Goal: Task Accomplishment & Management: Use online tool/utility

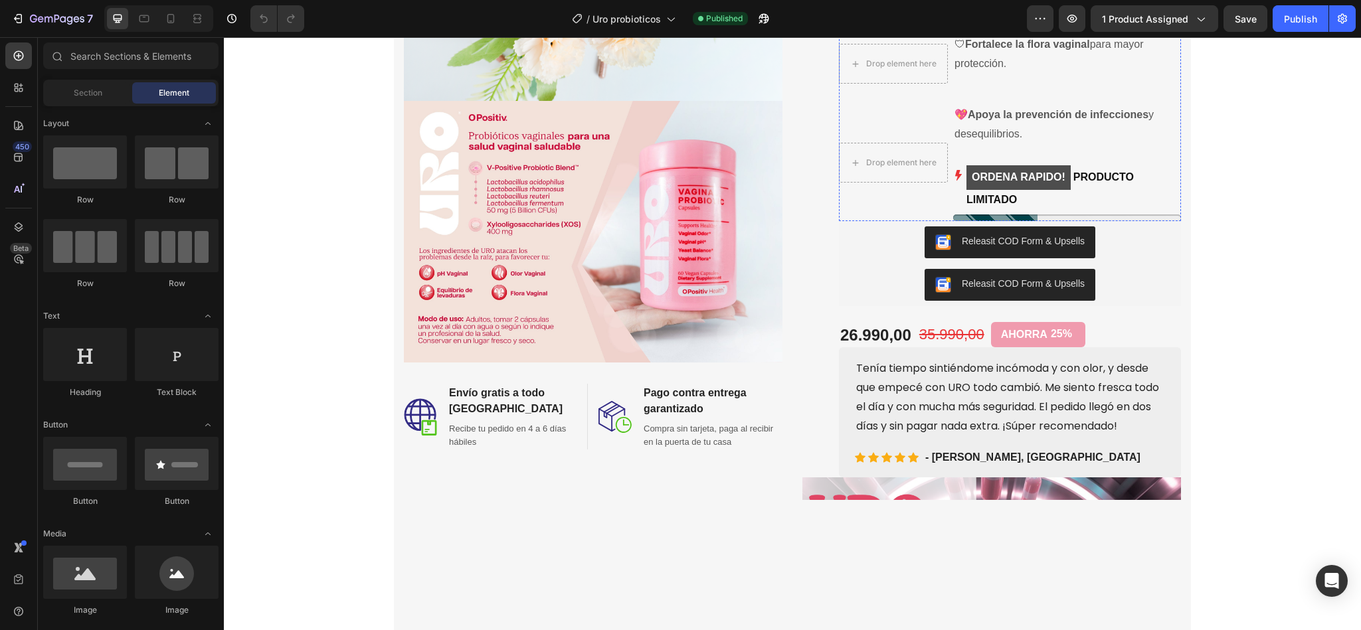
scroll to position [411, 0]
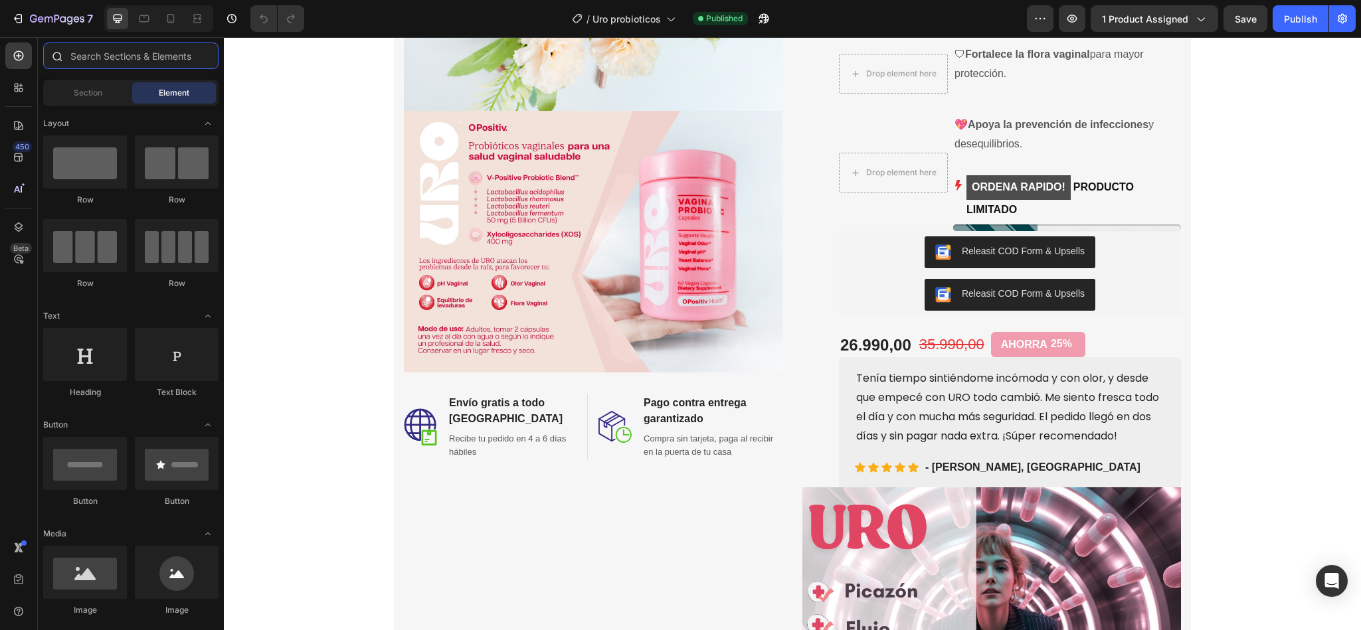
click at [124, 58] on input "text" at bounding box center [130, 56] width 175 height 27
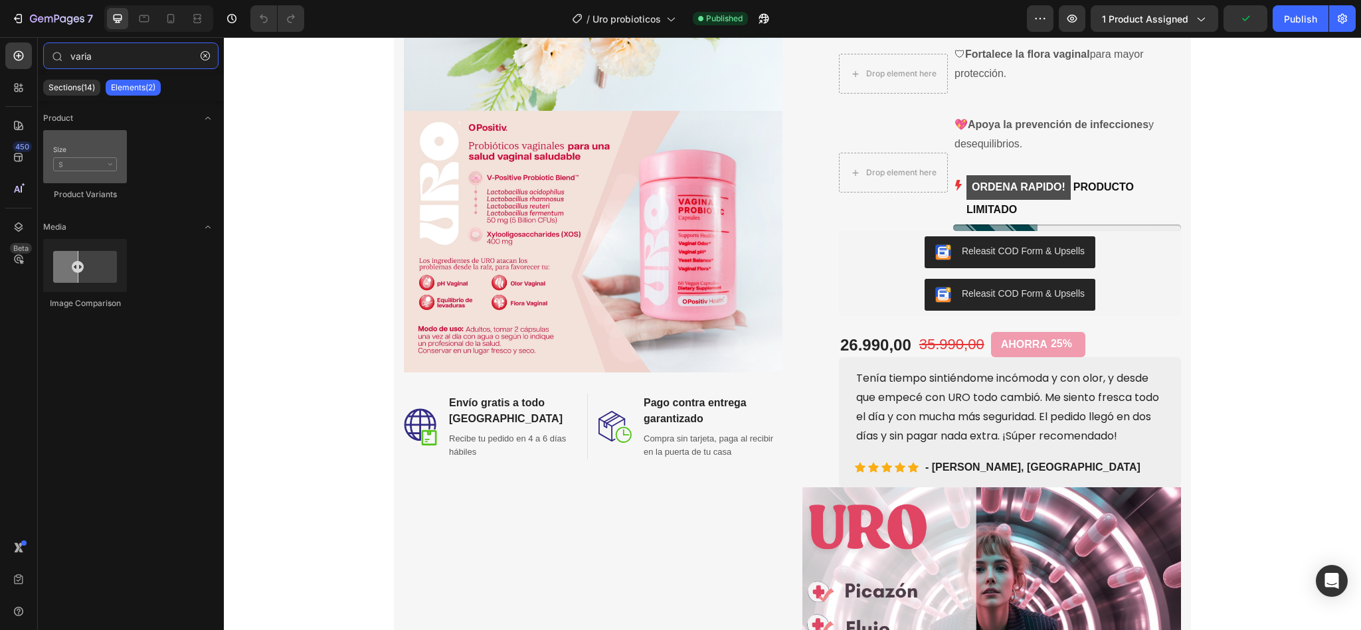
type input "varia"
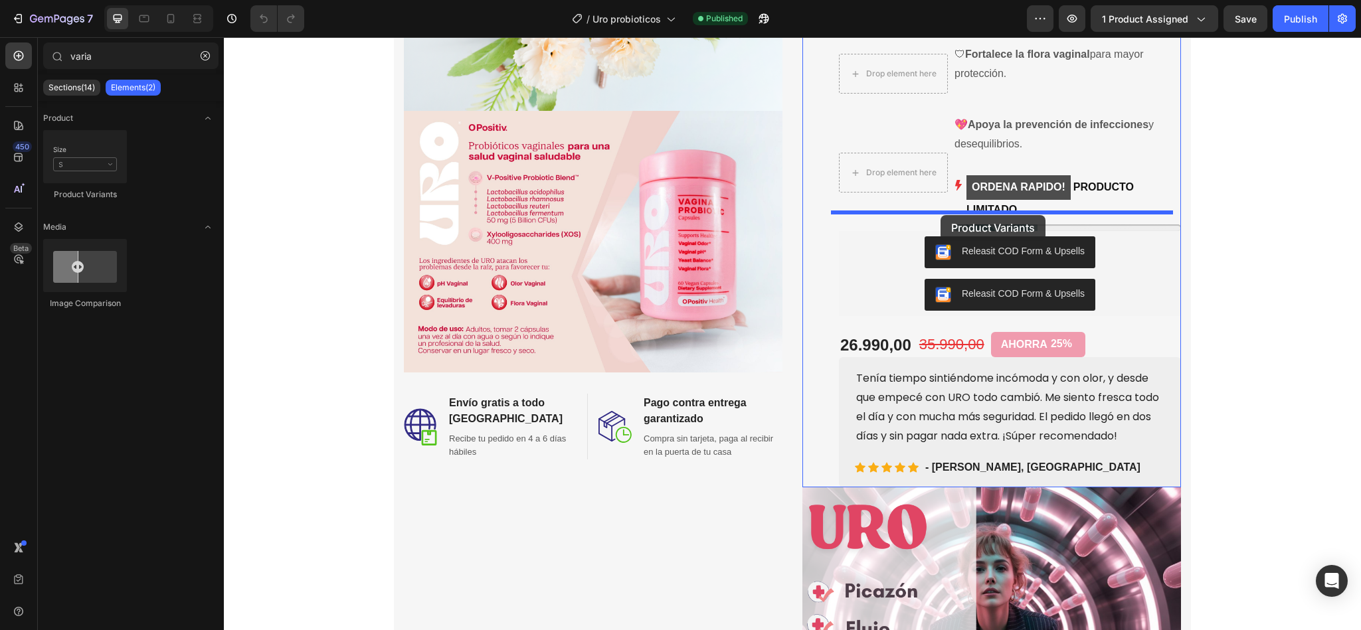
drag, startPoint x: 314, startPoint y: 215, endPoint x: 941, endPoint y: 215, distance: 627.1
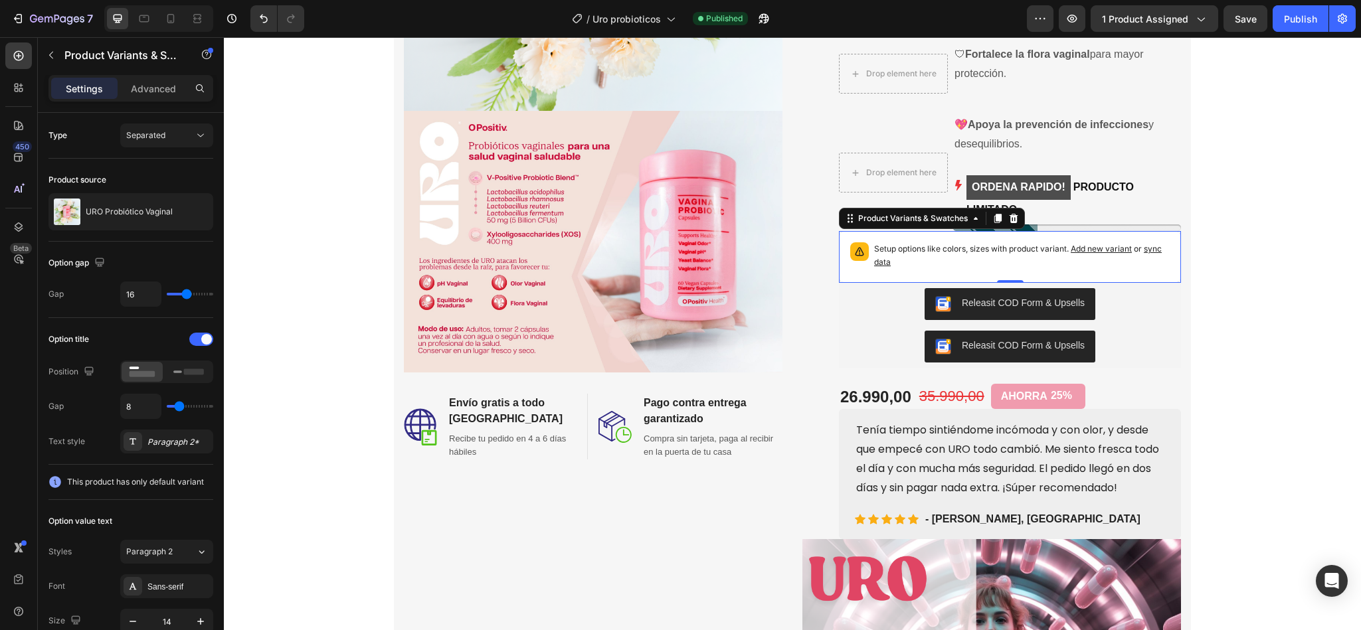
click at [1155, 244] on span "sync data" at bounding box center [1018, 255] width 288 height 23
click at [1149, 244] on span "sync data" at bounding box center [1018, 255] width 288 height 23
click at [1112, 244] on span "Add new variant" at bounding box center [1101, 249] width 61 height 10
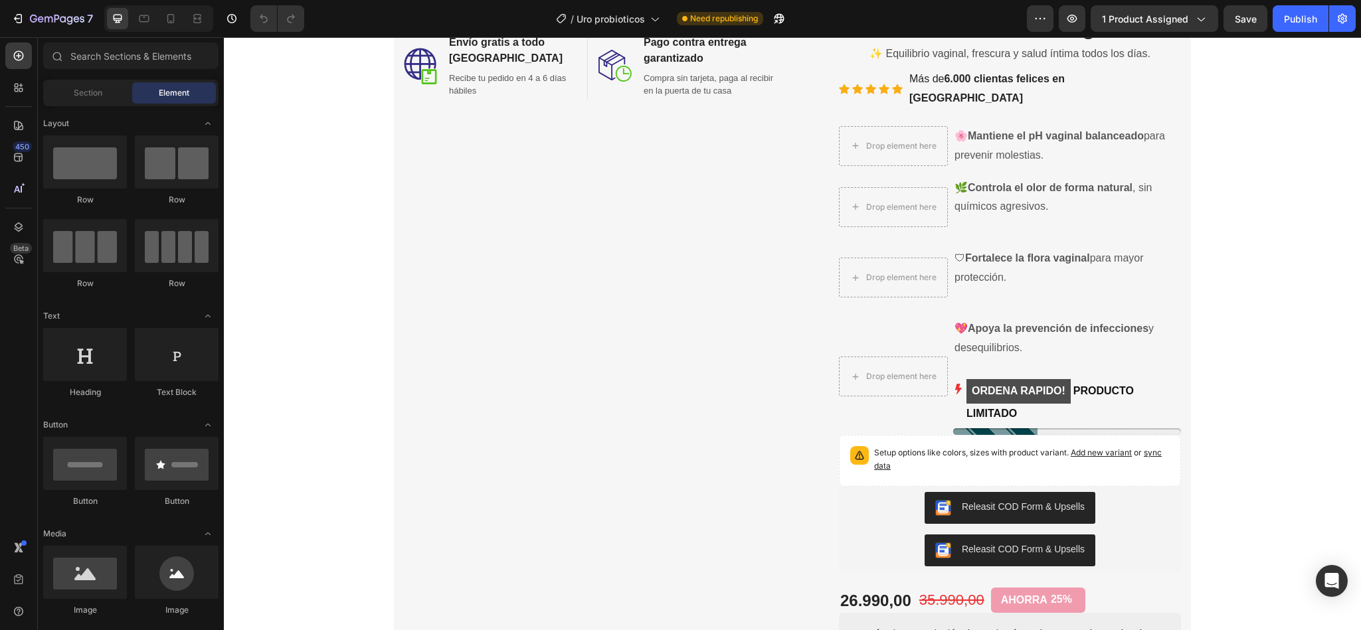
scroll to position [208, 0]
click at [983, 446] on p "Setup options like colors, sizes with product variant. Add new variant or sync …" at bounding box center [1022, 459] width 296 height 27
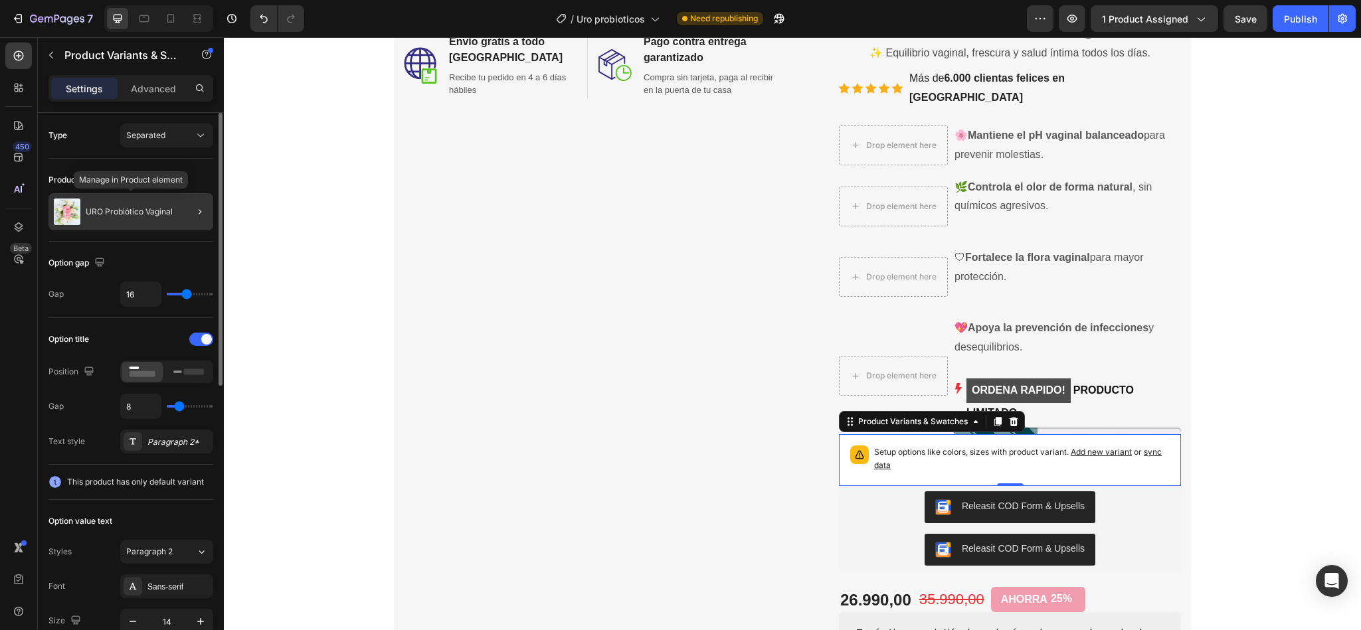
click at [141, 215] on p "URO Probiótico Vaginal" at bounding box center [129, 211] width 87 height 9
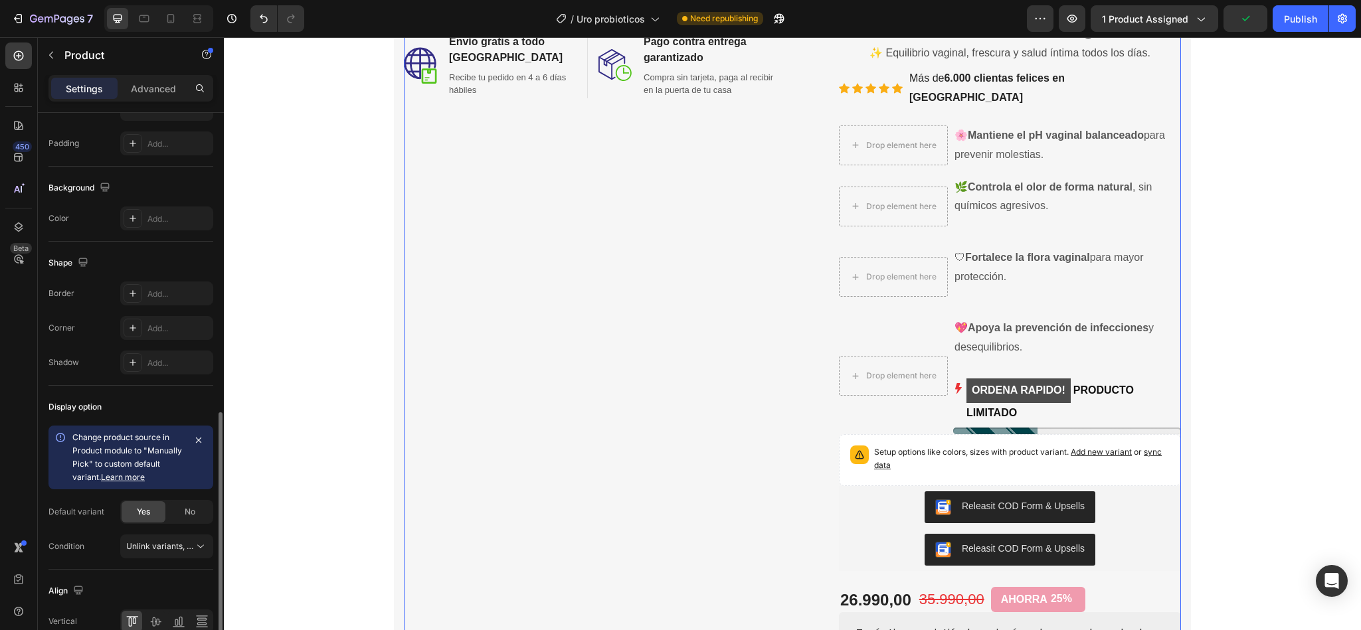
scroll to position [387, 0]
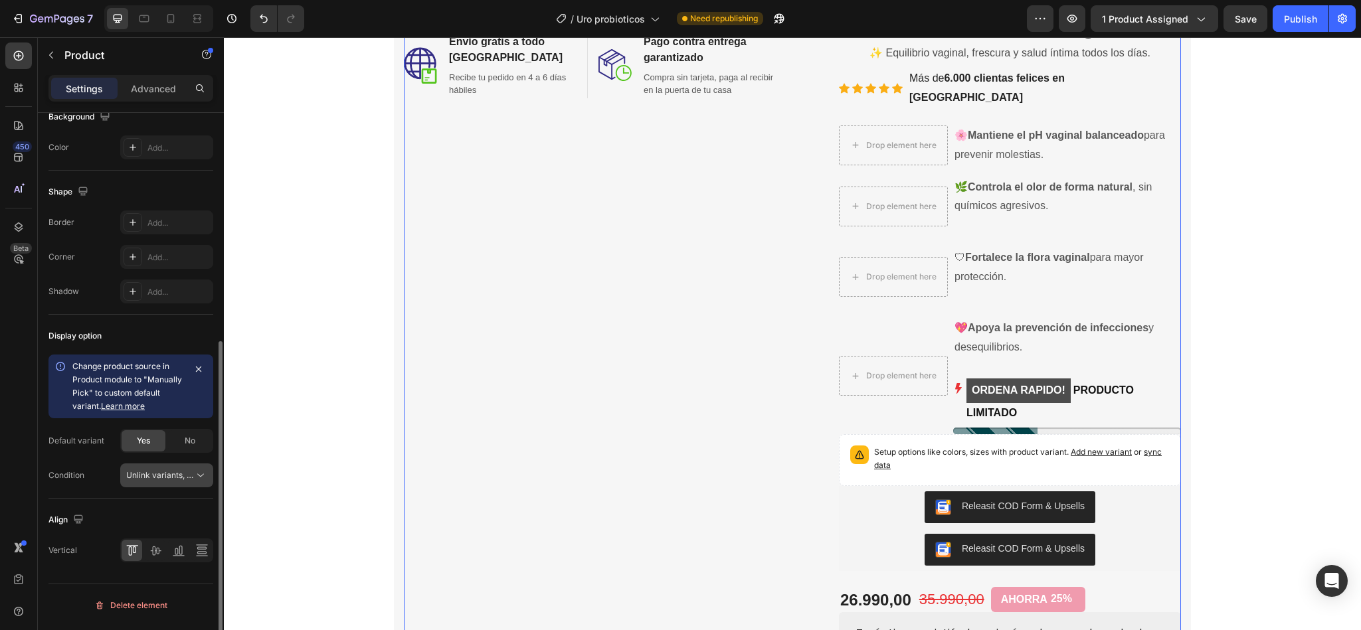
click at [176, 482] on div "Unlink variants, quantity <br> between same products" at bounding box center [166, 475] width 81 height 13
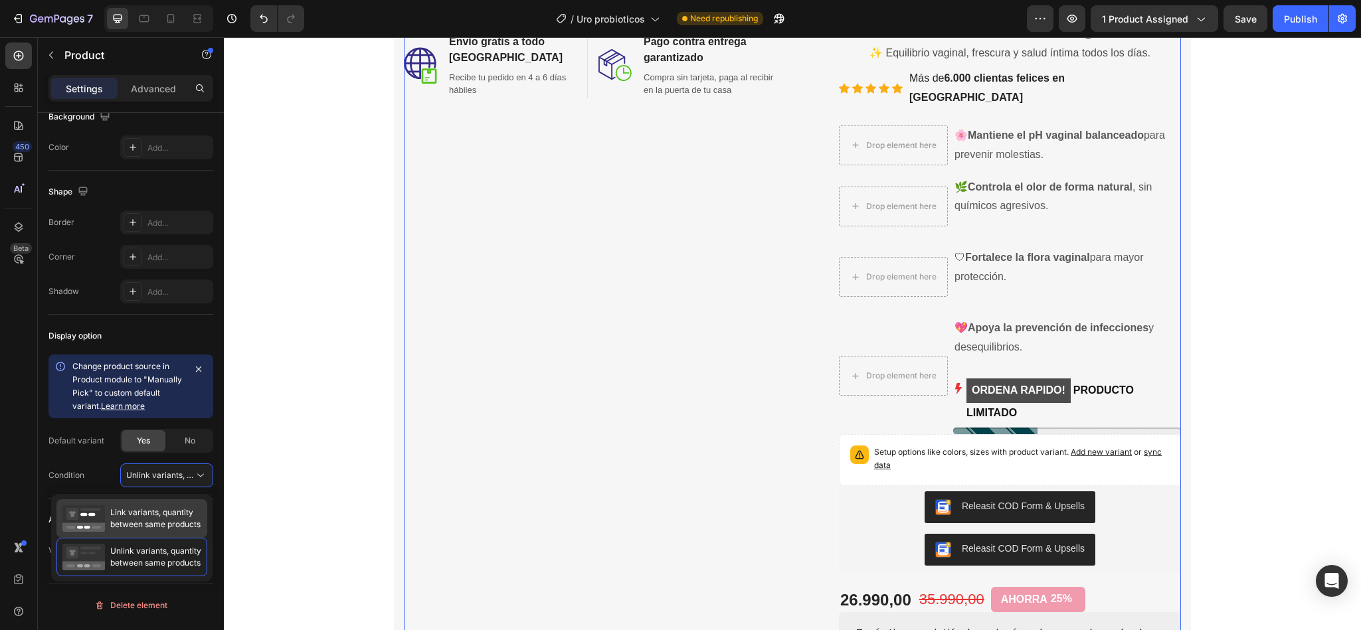
click at [154, 520] on span "Link variants, quantity between same products" at bounding box center [155, 519] width 90 height 24
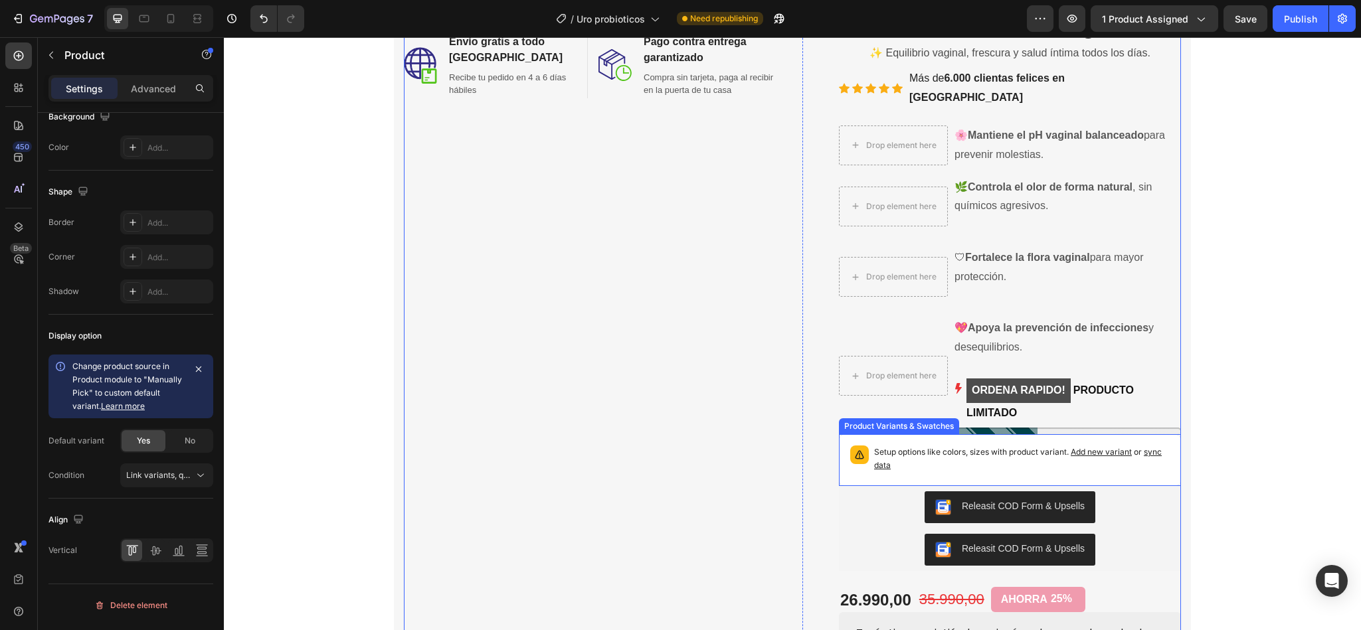
click at [1156, 447] on span "sync data" at bounding box center [1018, 458] width 288 height 23
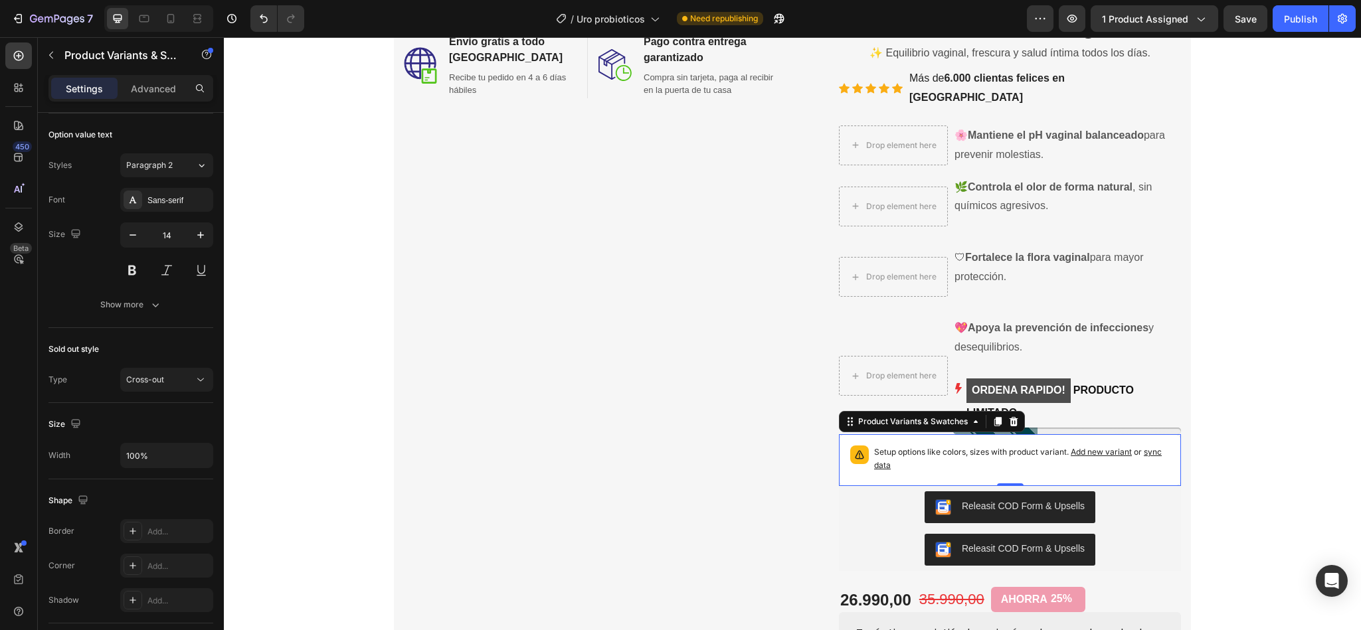
scroll to position [0, 0]
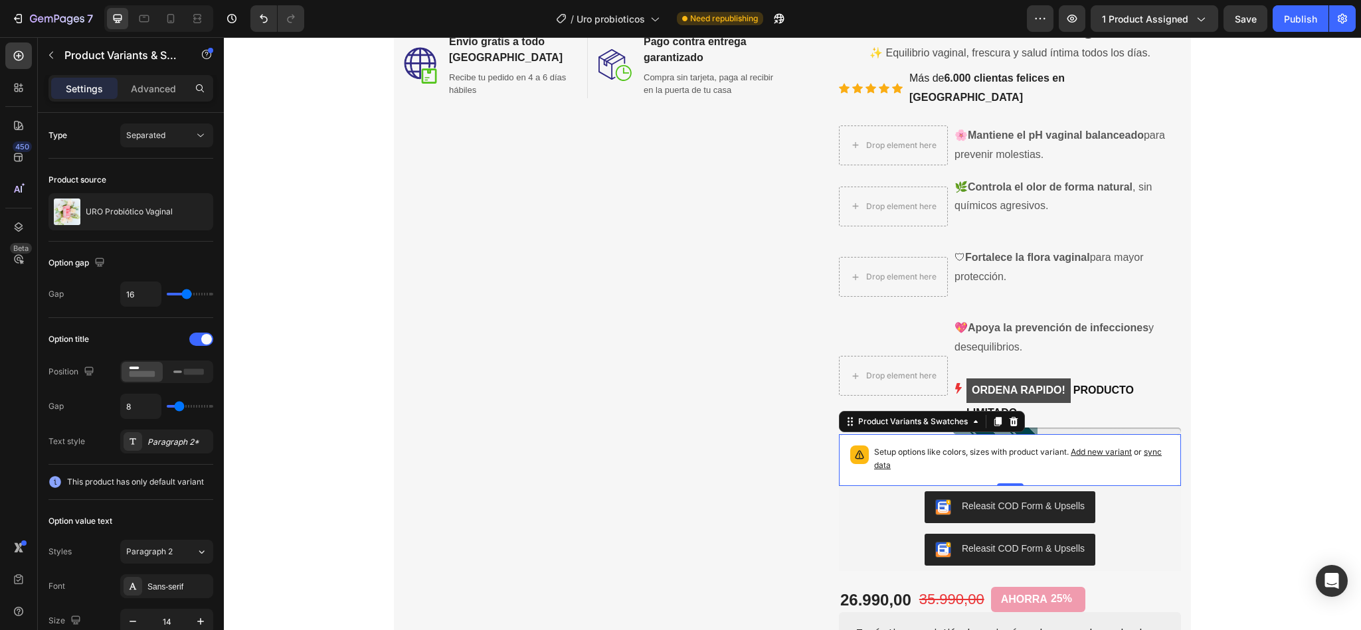
click at [1156, 447] on span "sync data" at bounding box center [1018, 458] width 288 height 23
click at [923, 416] on div "Product Variants & Swatches" at bounding box center [913, 422] width 115 height 12
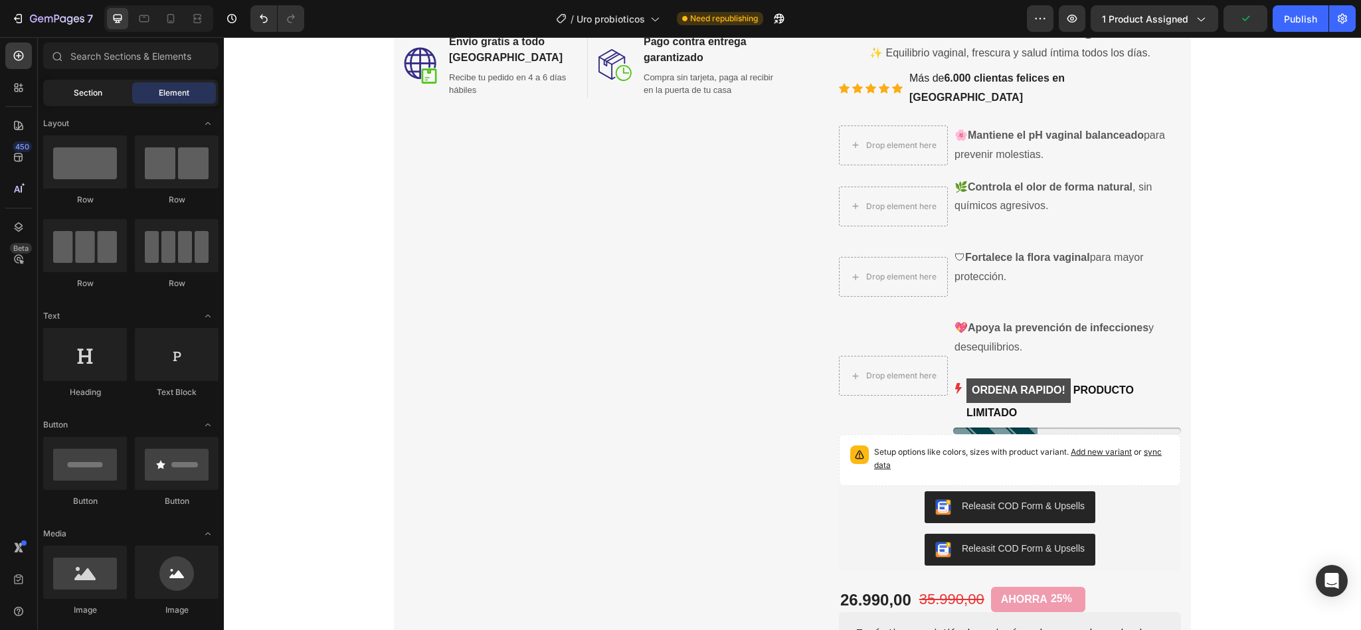
click at [70, 96] on div "Section" at bounding box center [88, 92] width 84 height 21
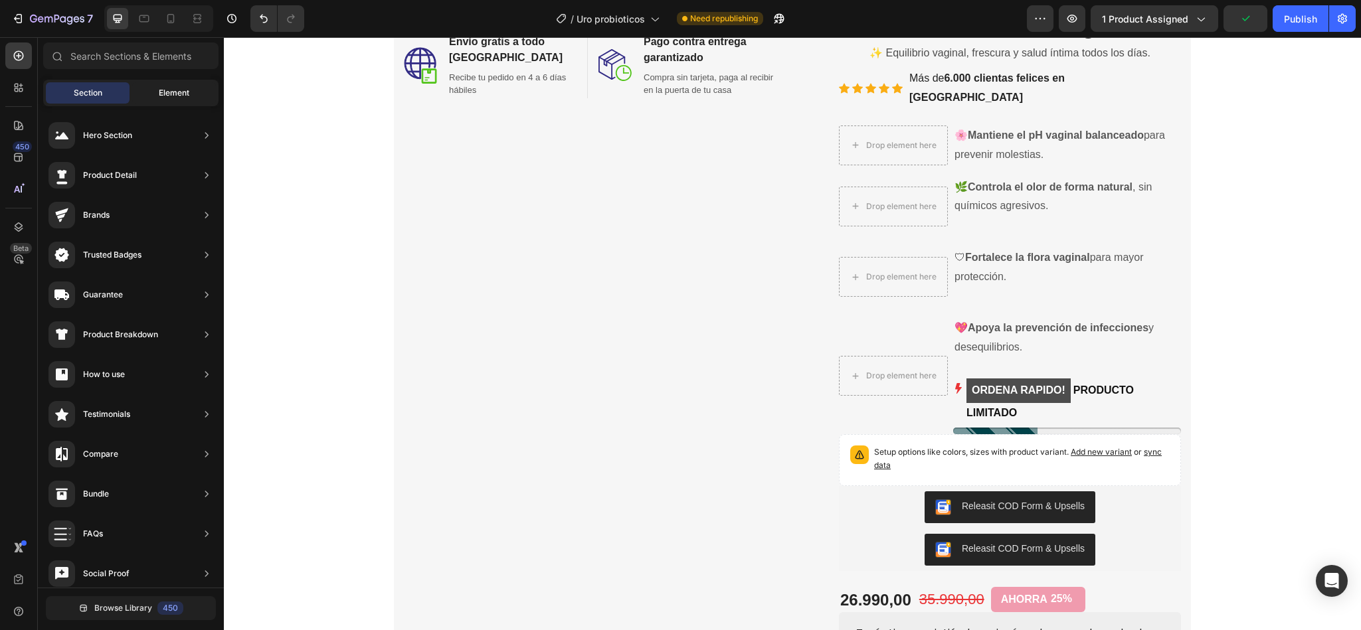
click at [151, 90] on div "Element" at bounding box center [174, 92] width 84 height 21
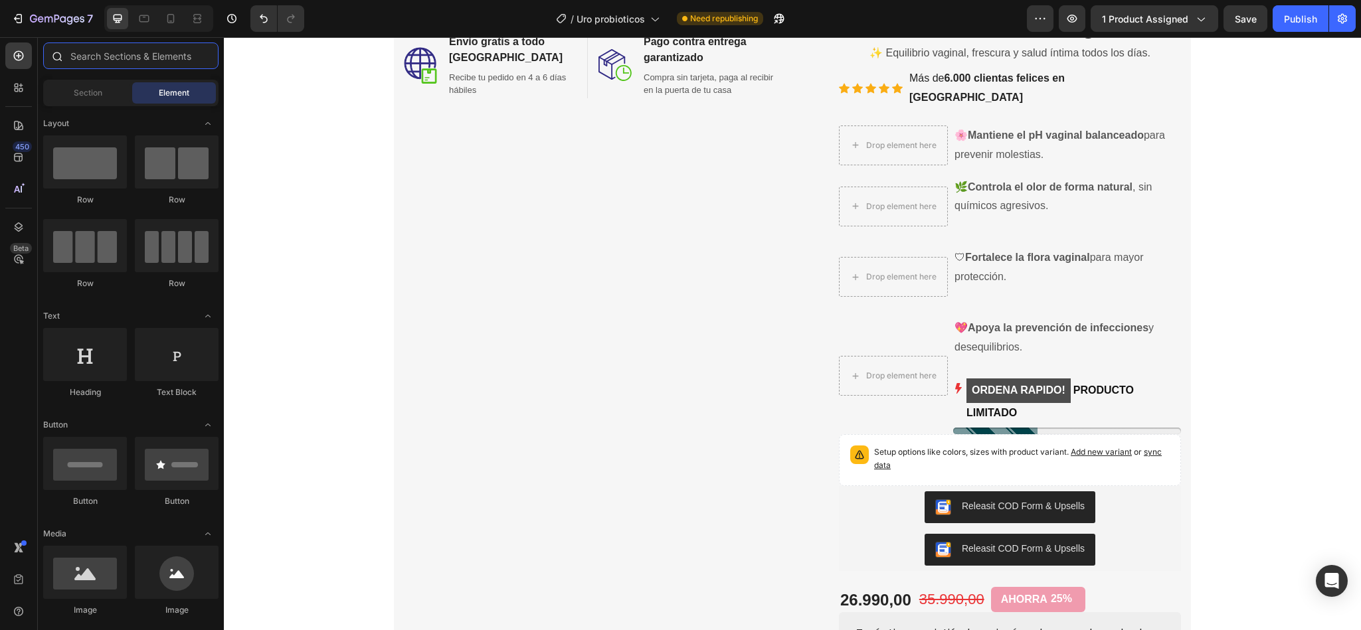
click at [82, 62] on input "text" at bounding box center [130, 56] width 175 height 27
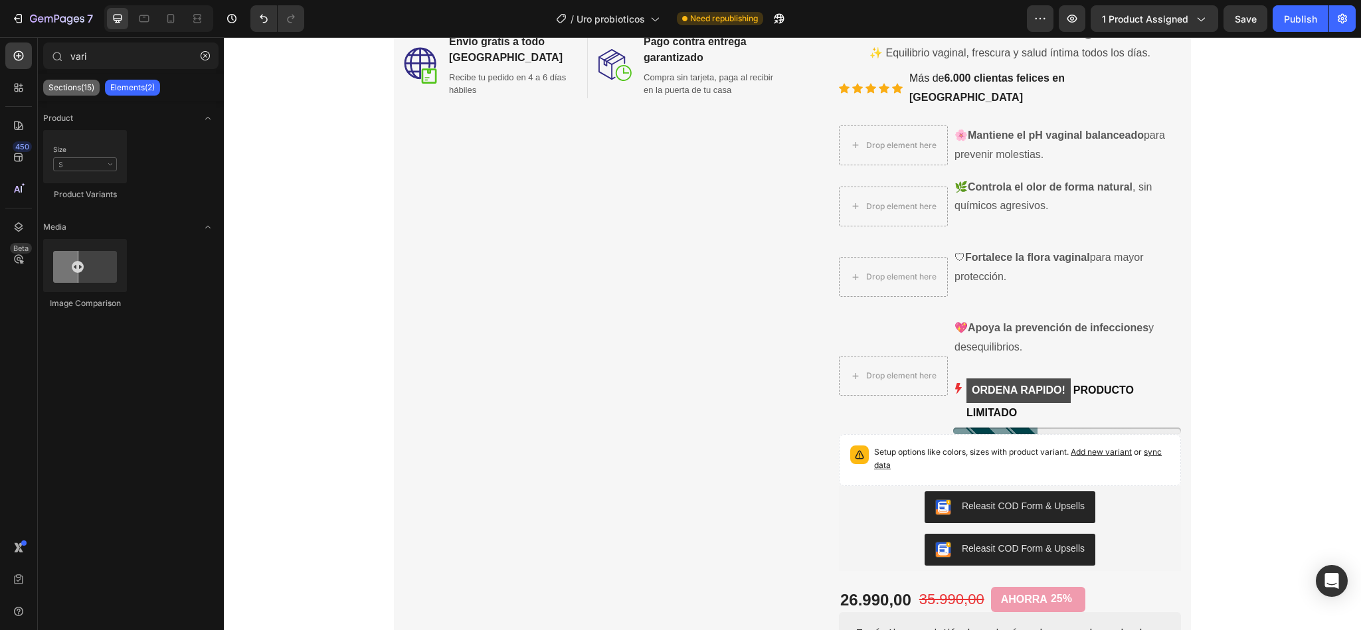
click at [66, 92] on p "Sections(15)" at bounding box center [71, 87] width 46 height 11
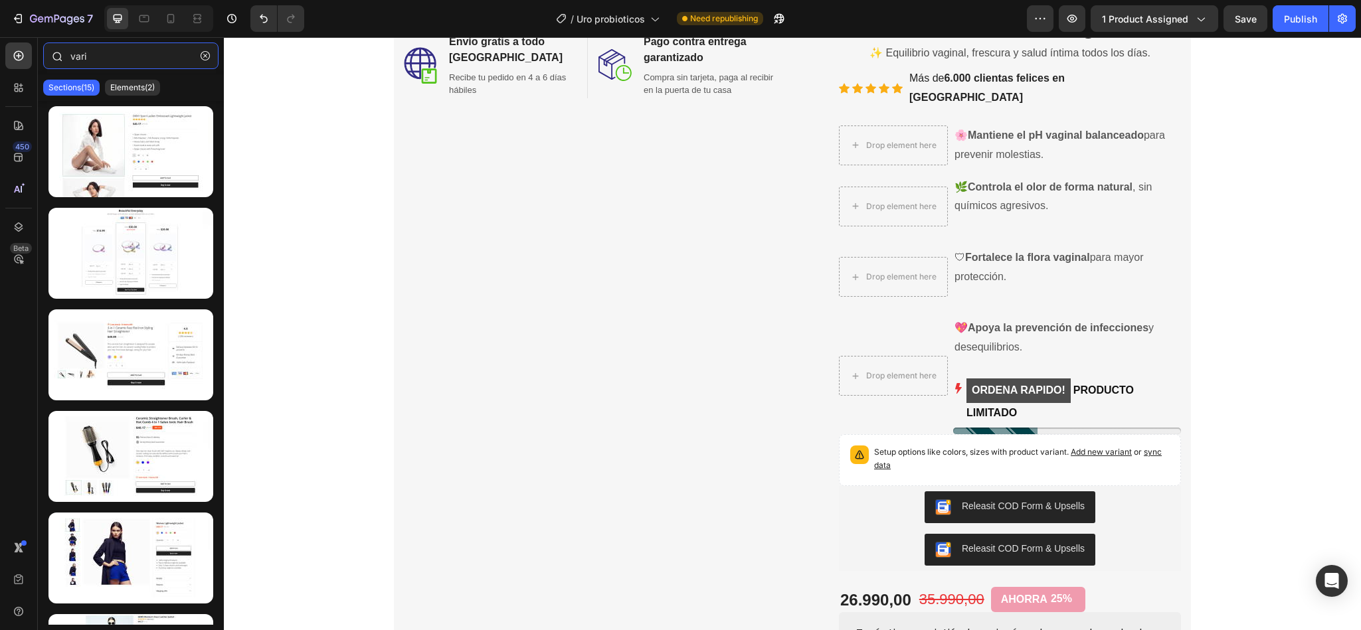
click at [120, 56] on input "vari" at bounding box center [130, 56] width 175 height 27
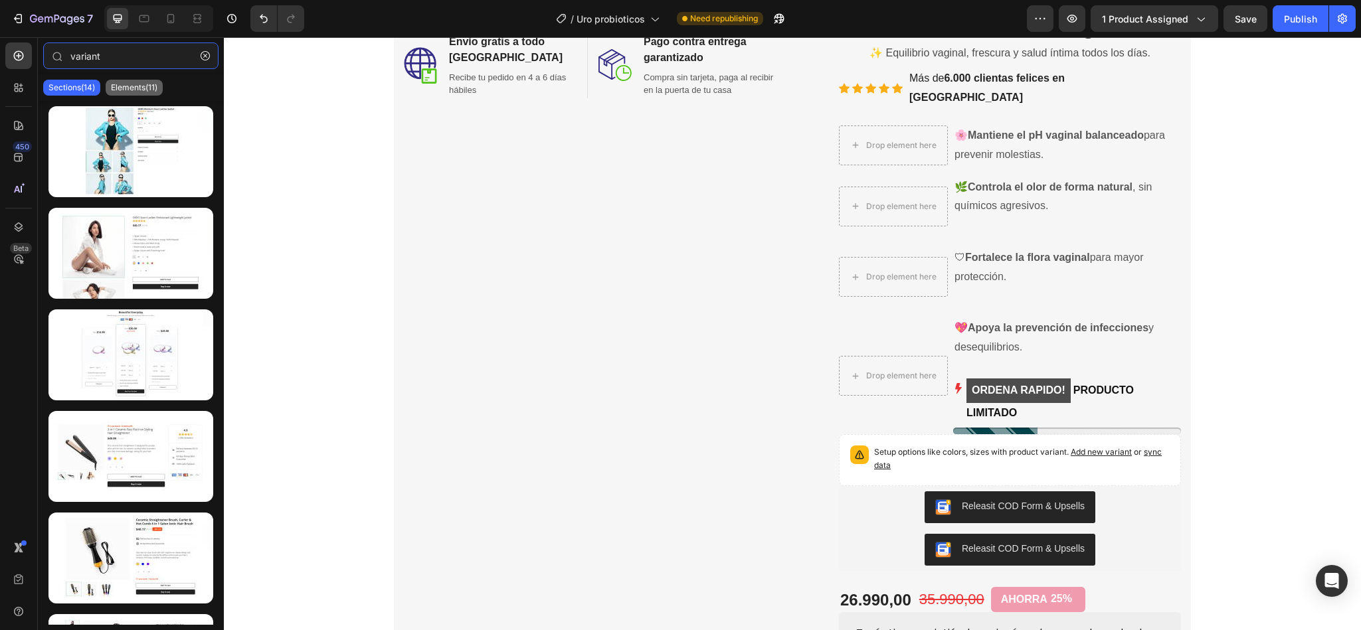
type input "variant"
click at [142, 92] on p "Elements(11)" at bounding box center [134, 87] width 46 height 11
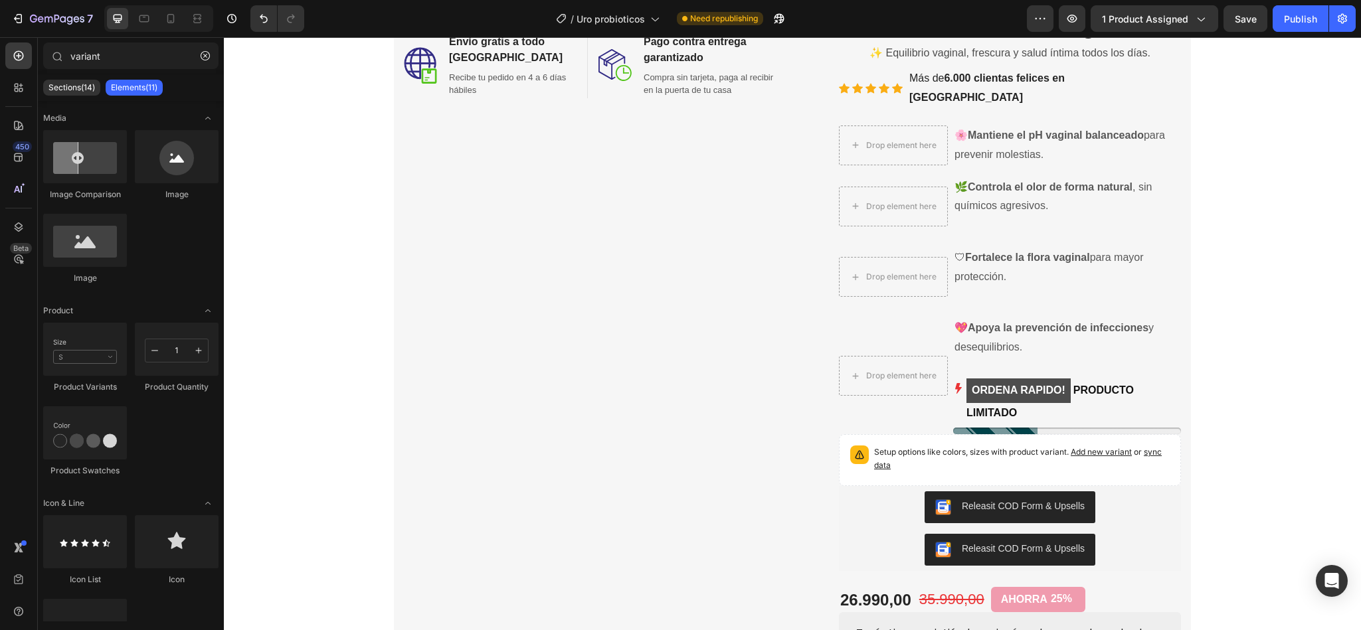
click at [1152, 447] on span "sync data" at bounding box center [1018, 458] width 288 height 23
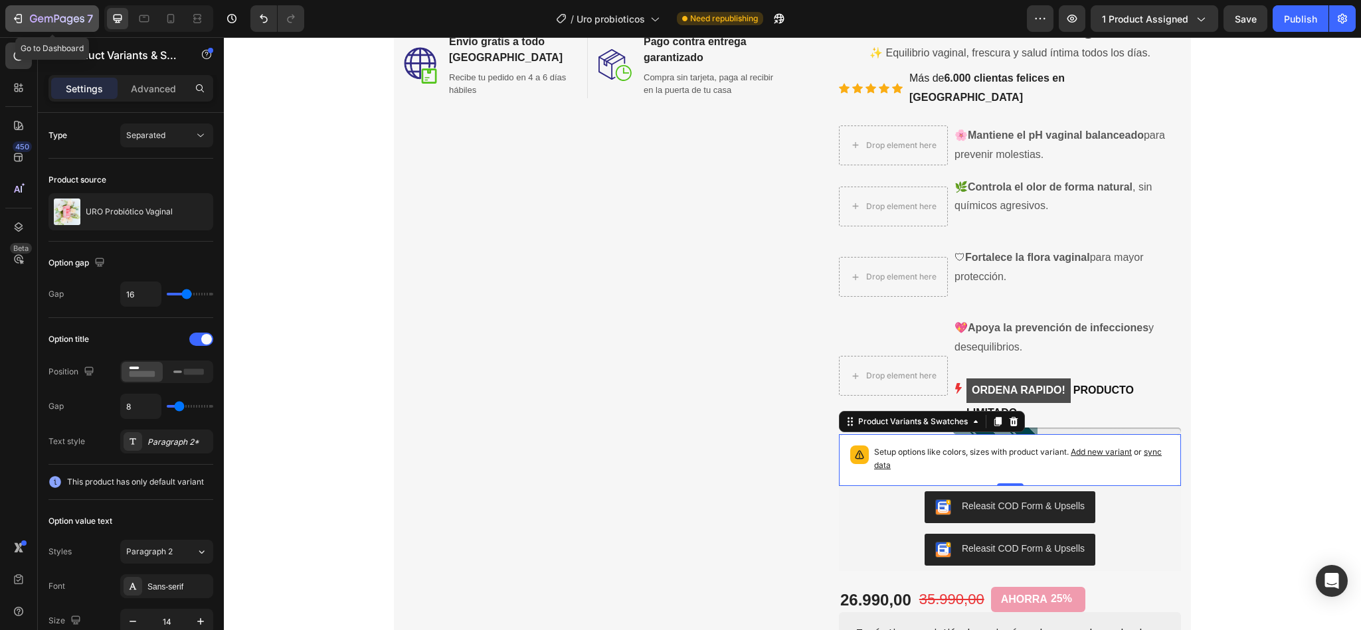
click at [72, 27] on button "7" at bounding box center [52, 18] width 94 height 27
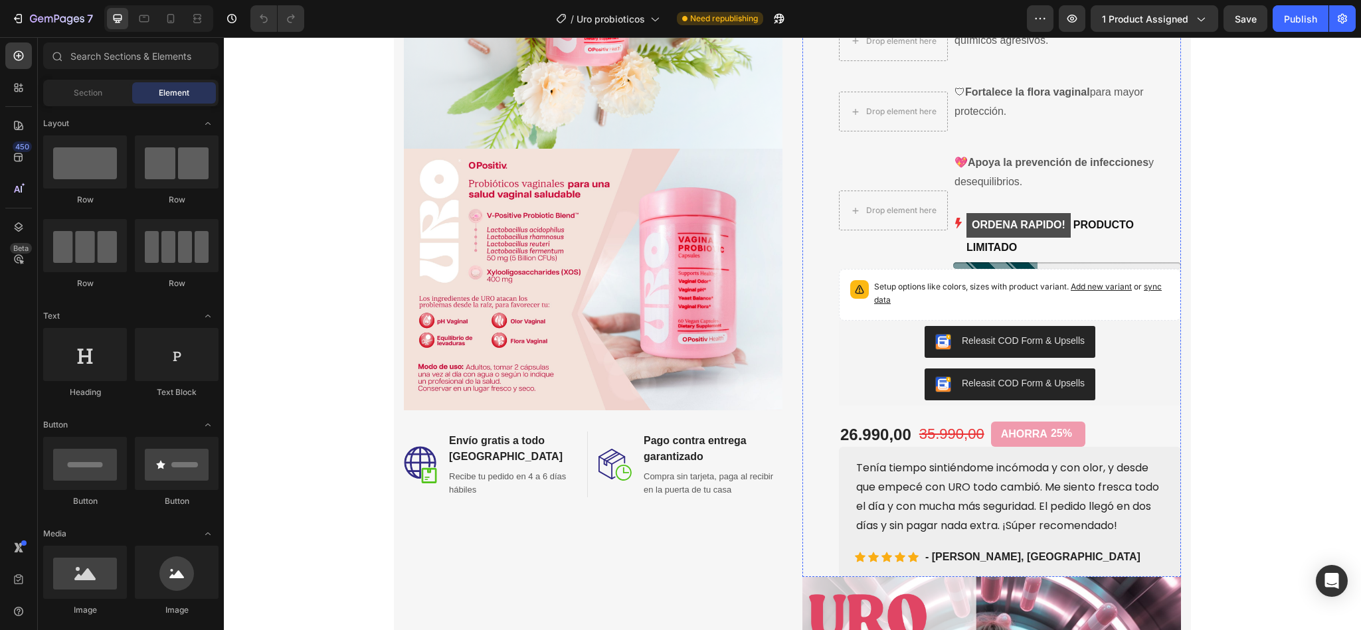
scroll to position [375, 0]
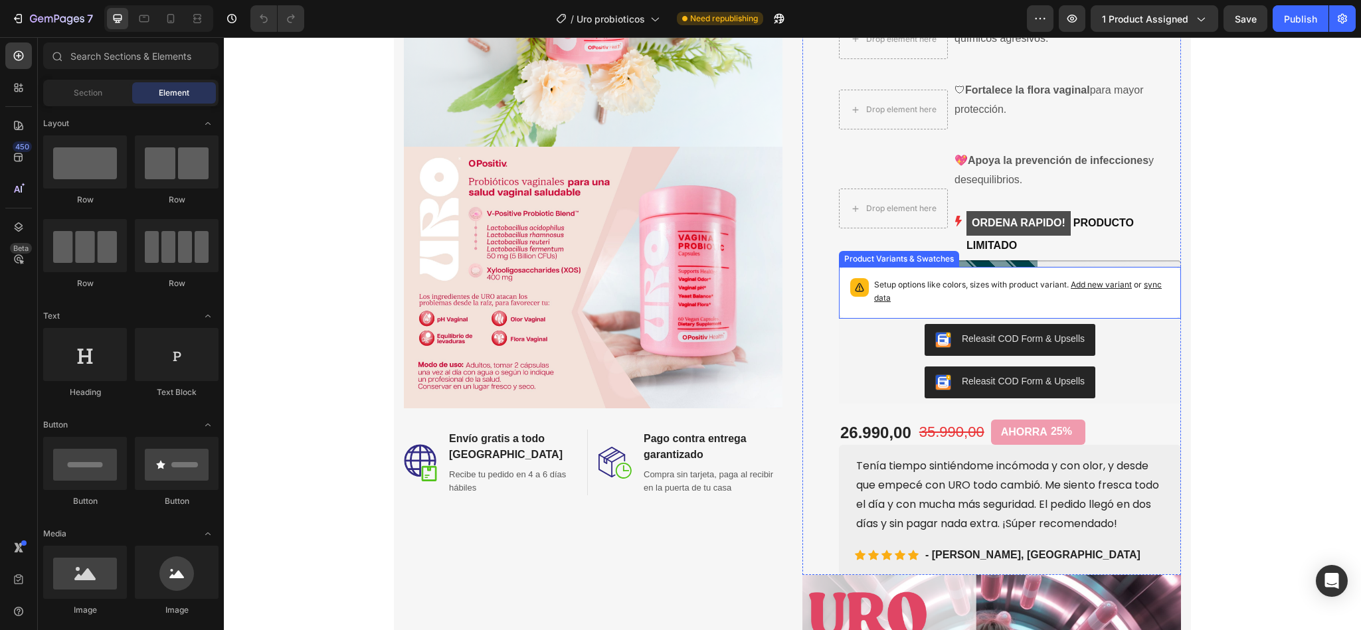
click at [927, 278] on p "Setup options like colors, sizes with product variant. Add new variant or sync …" at bounding box center [1022, 291] width 296 height 27
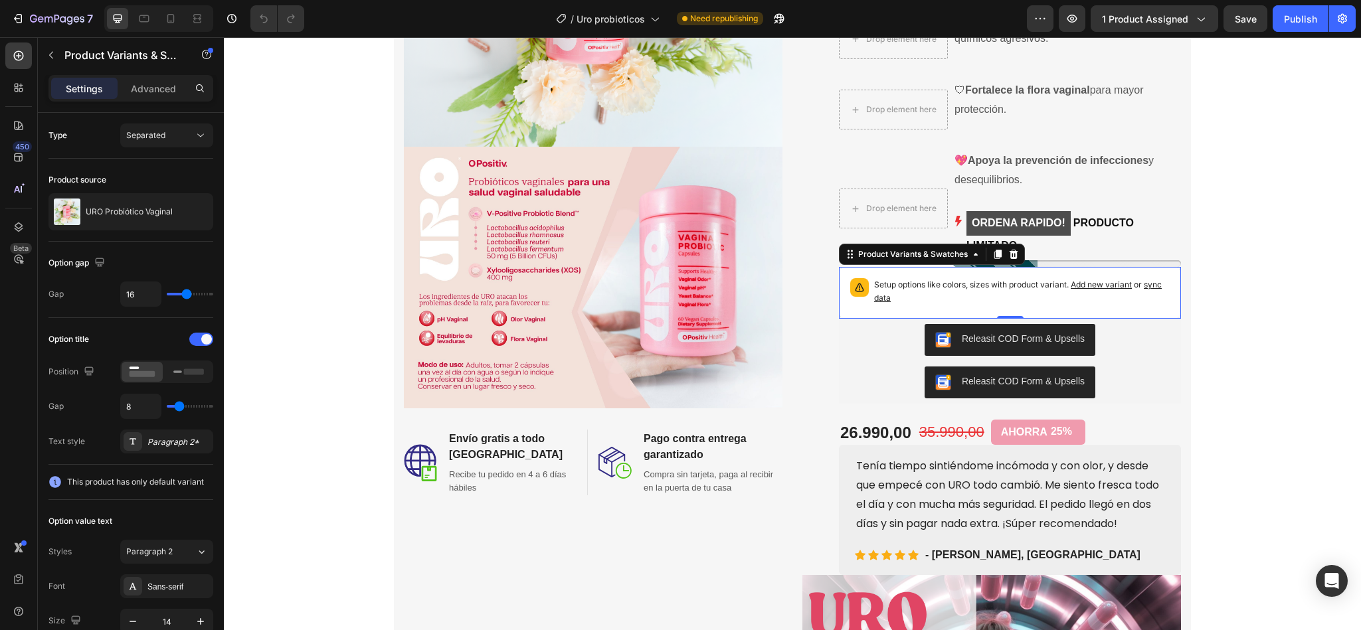
click at [1142, 280] on span "sync data" at bounding box center [1018, 291] width 288 height 23
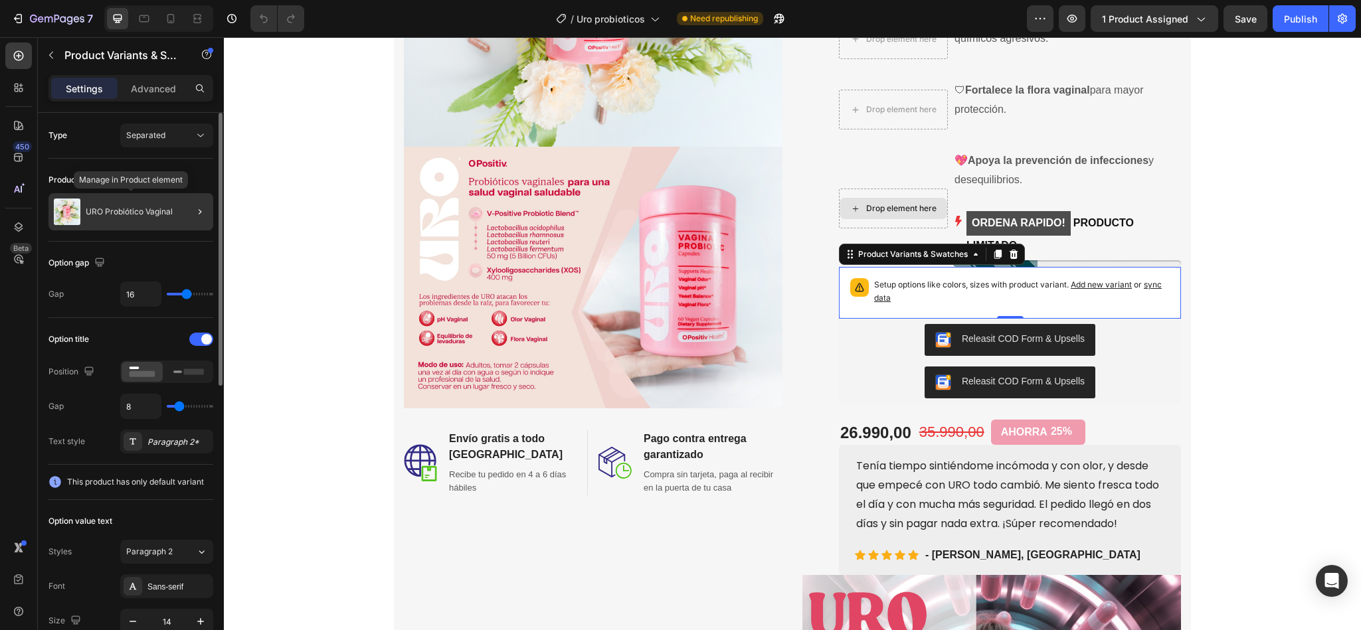
click at [128, 228] on div "URO Probiótico Vaginal" at bounding box center [130, 211] width 165 height 37
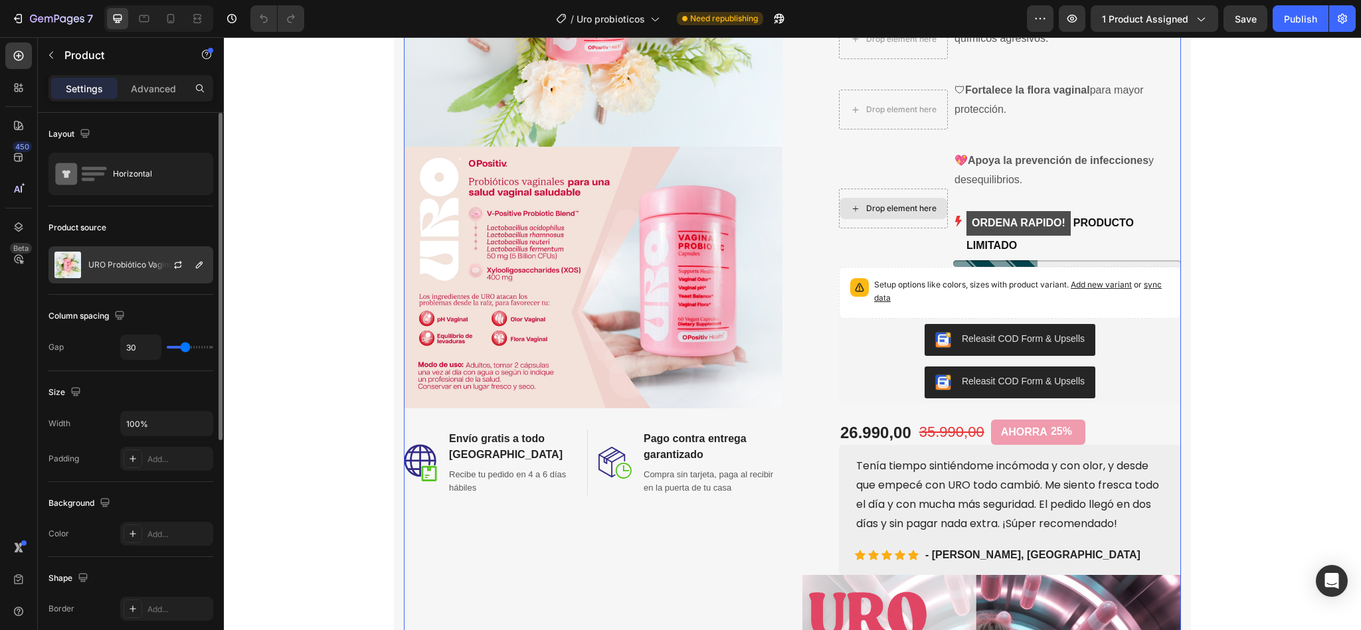
click at [138, 264] on p "URO Probiótico Vaginal" at bounding box center [131, 264] width 87 height 9
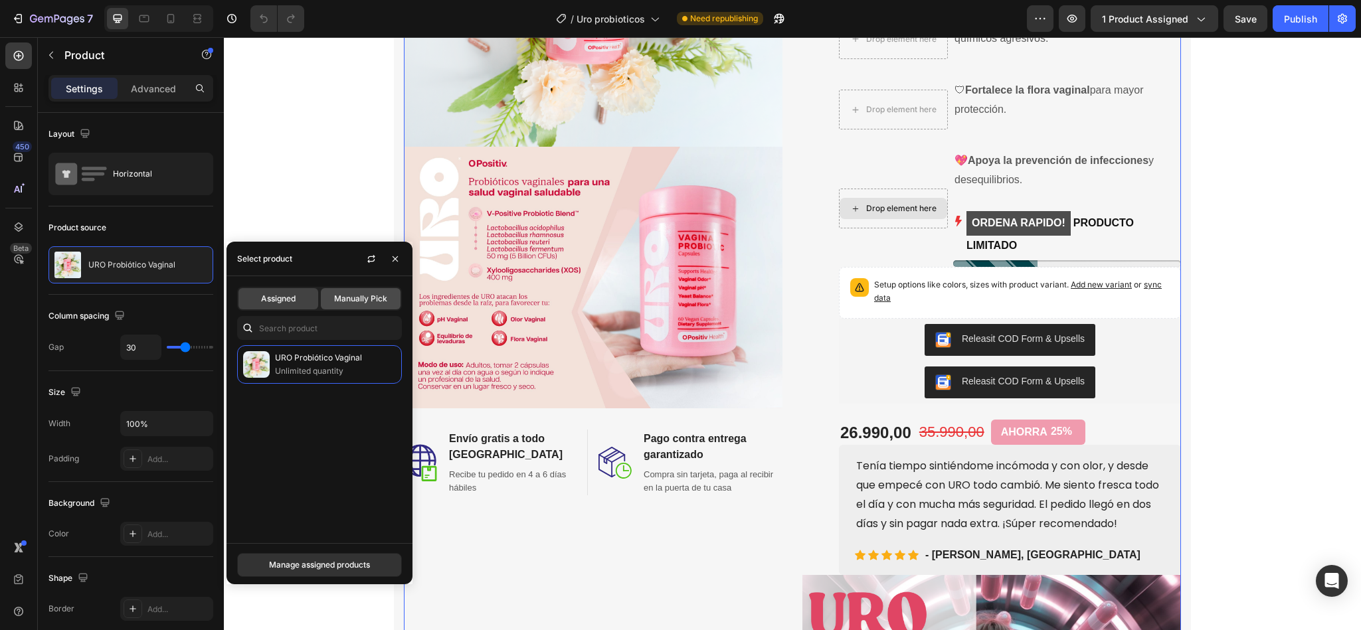
click at [351, 291] on div "Manually Pick" at bounding box center [361, 298] width 80 height 21
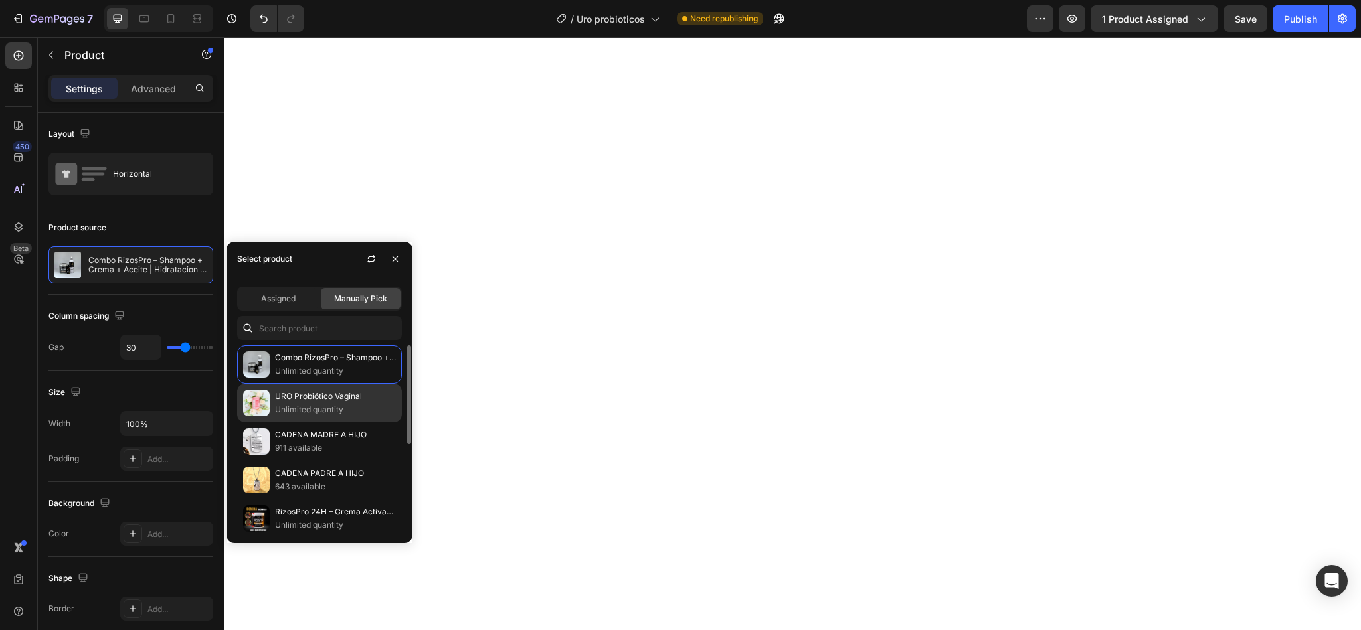
click at [297, 397] on p "URO Probiótico Vaginal" at bounding box center [335, 396] width 121 height 13
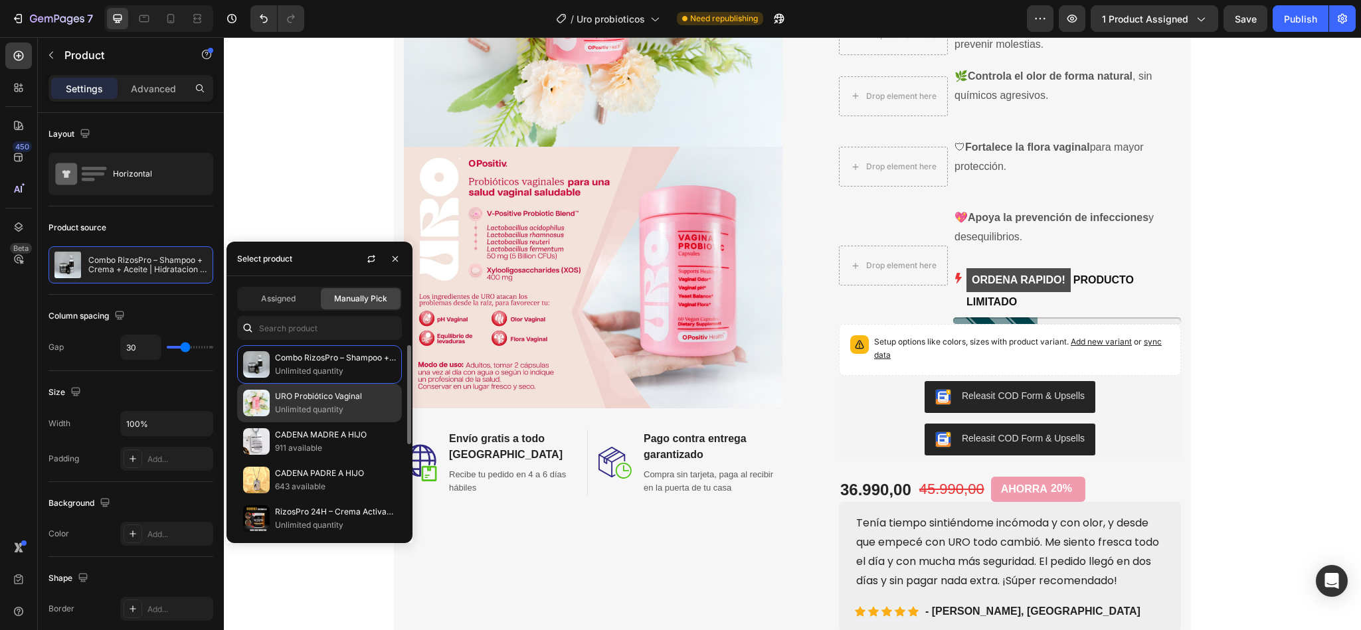
click at [297, 397] on p "URO Probiótico Vaginal" at bounding box center [335, 396] width 121 height 13
click at [295, 439] on p "CADENA MADRE A HIJO" at bounding box center [335, 434] width 121 height 13
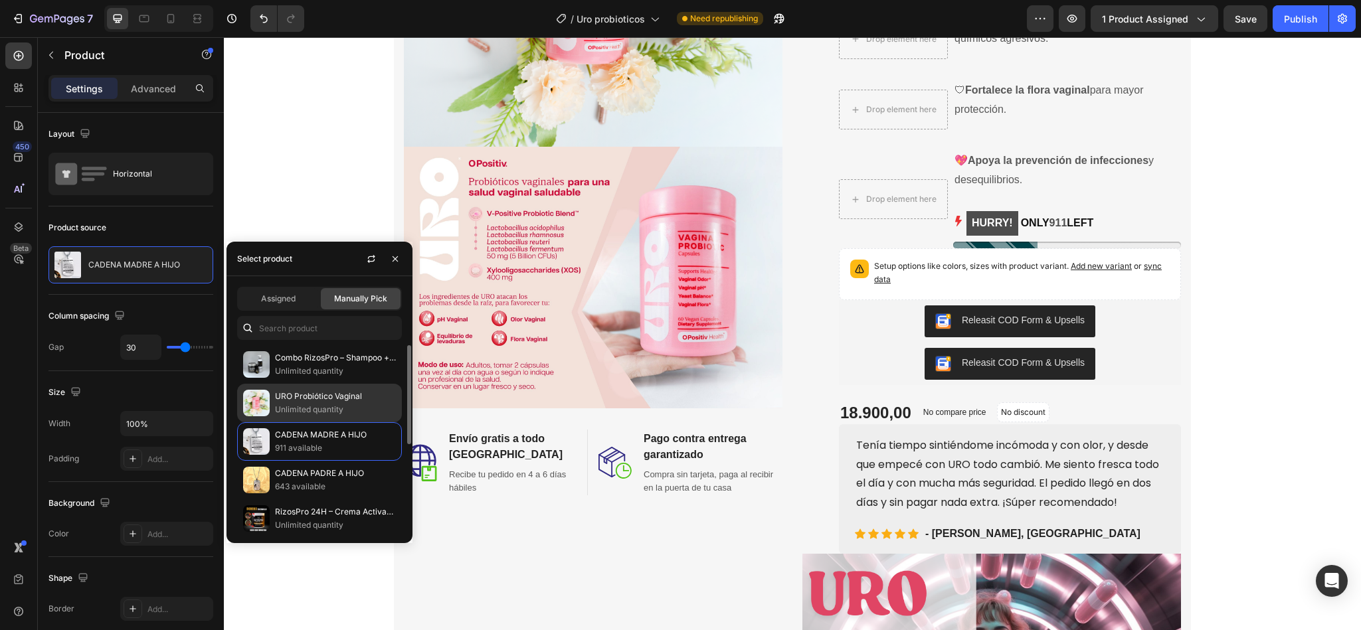
click at [292, 403] on p "Unlimited quantity" at bounding box center [335, 409] width 121 height 13
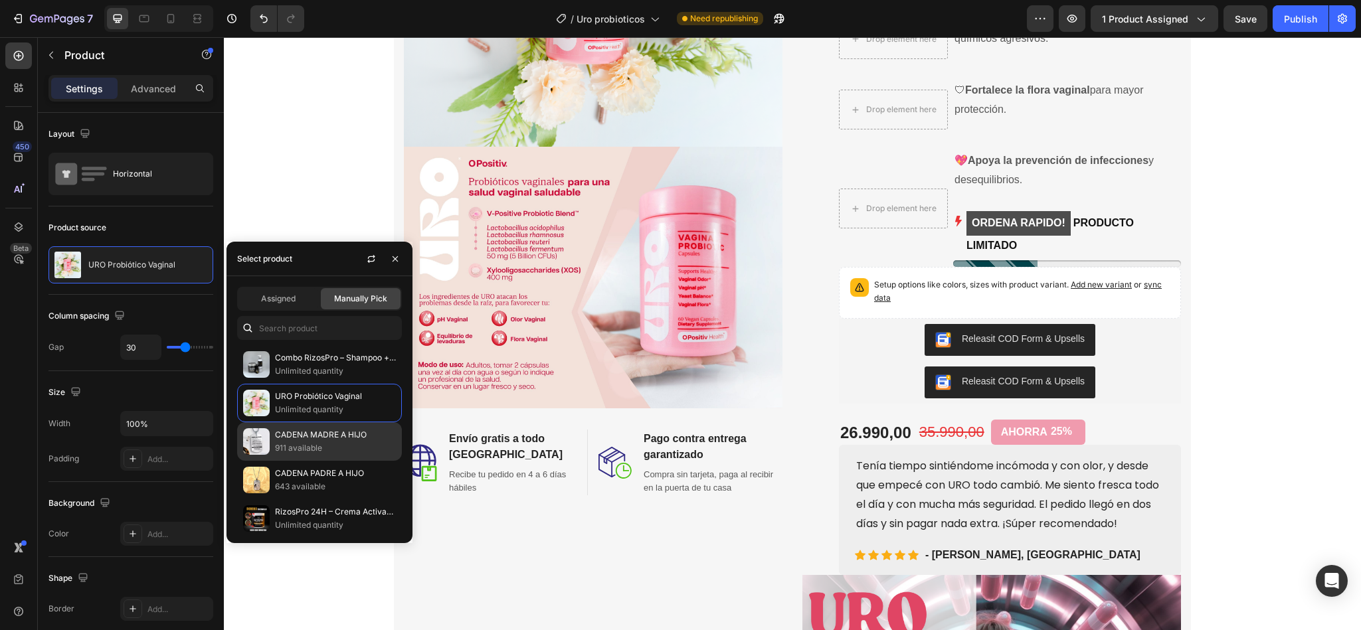
scroll to position [165, 0]
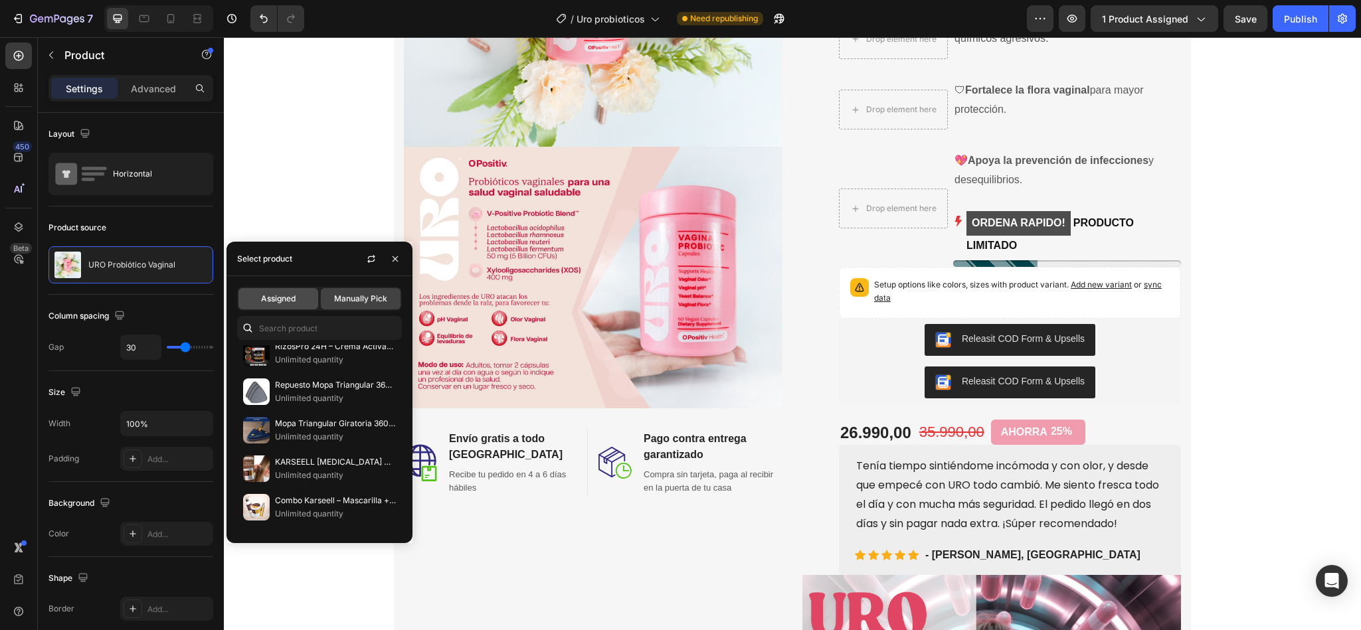
click at [279, 297] on span "Assigned" at bounding box center [278, 299] width 35 height 12
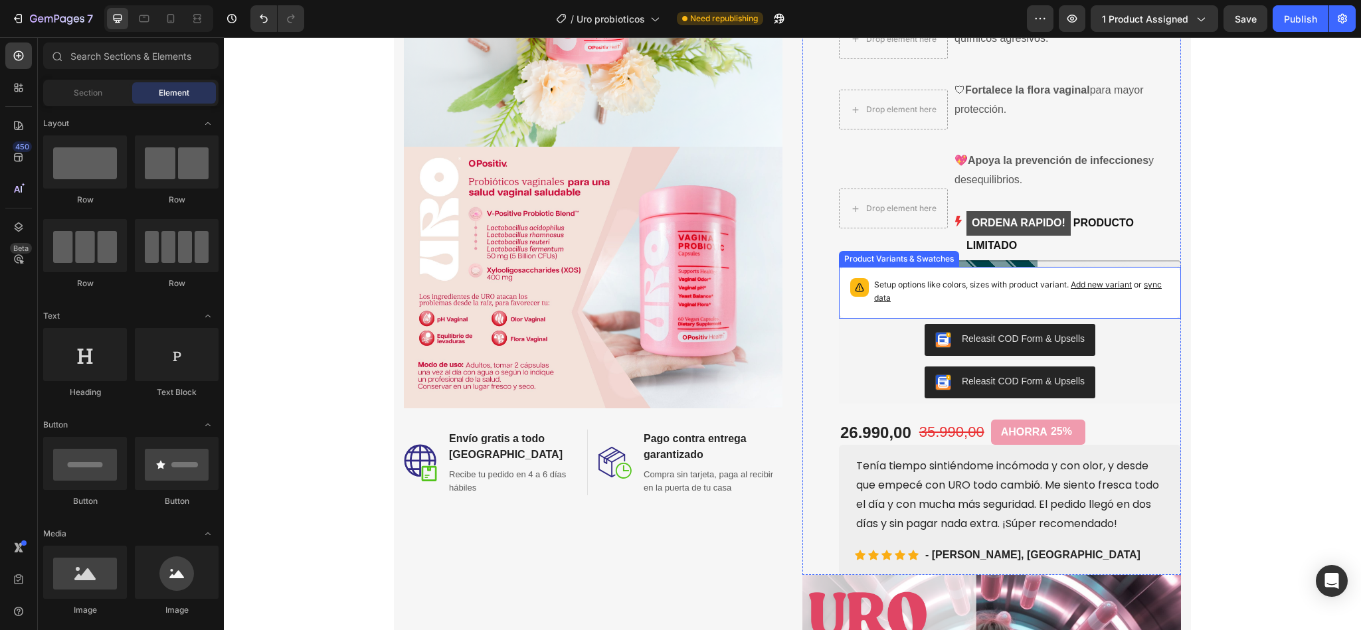
click at [1059, 278] on p "Setup options like colors, sizes with product variant. Add new variant or sync …" at bounding box center [1022, 291] width 296 height 27
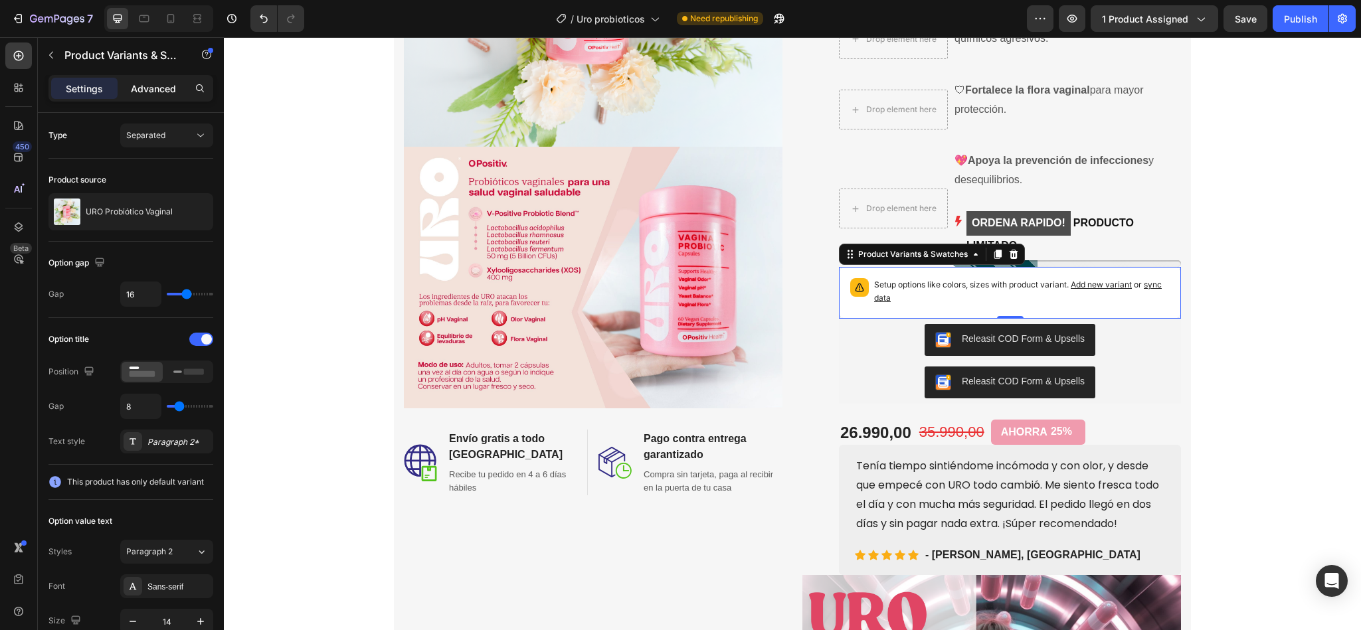
click at [150, 96] on div "Advanced" at bounding box center [153, 88] width 66 height 21
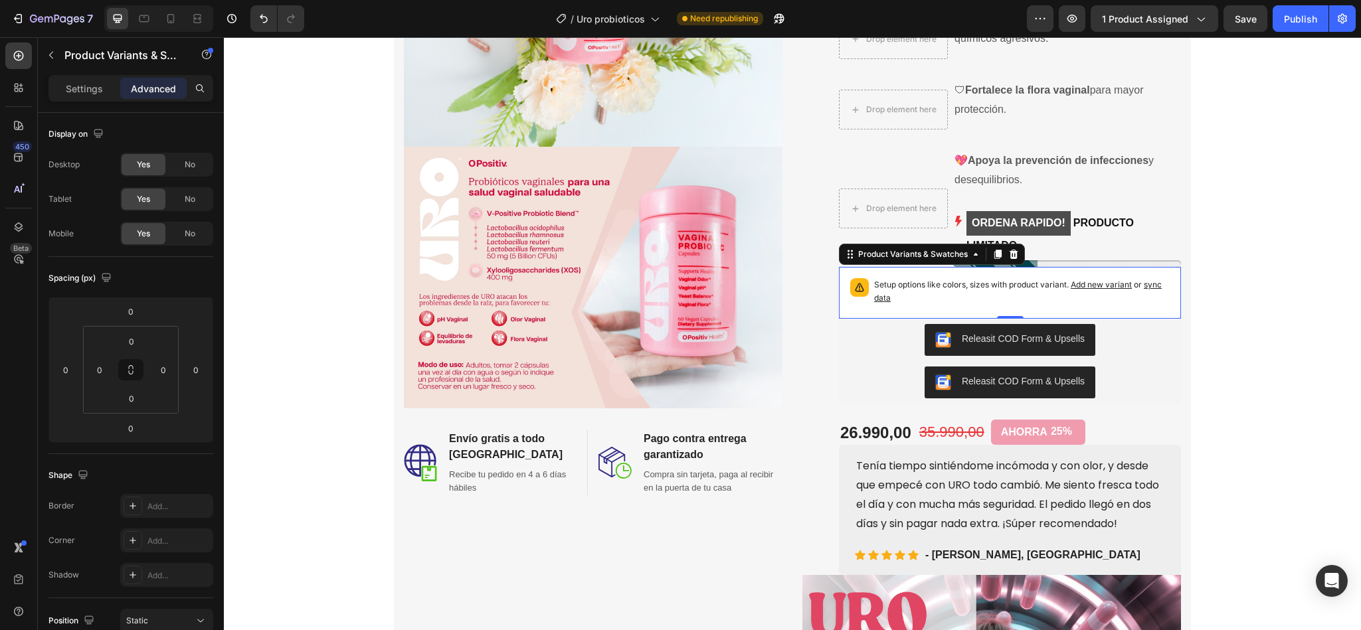
click at [80, 104] on div "Settings Advanced" at bounding box center [131, 94] width 186 height 38
click at [78, 100] on div "Settings Advanced" at bounding box center [130, 88] width 165 height 27
click at [78, 92] on p "Settings" at bounding box center [84, 89] width 37 height 14
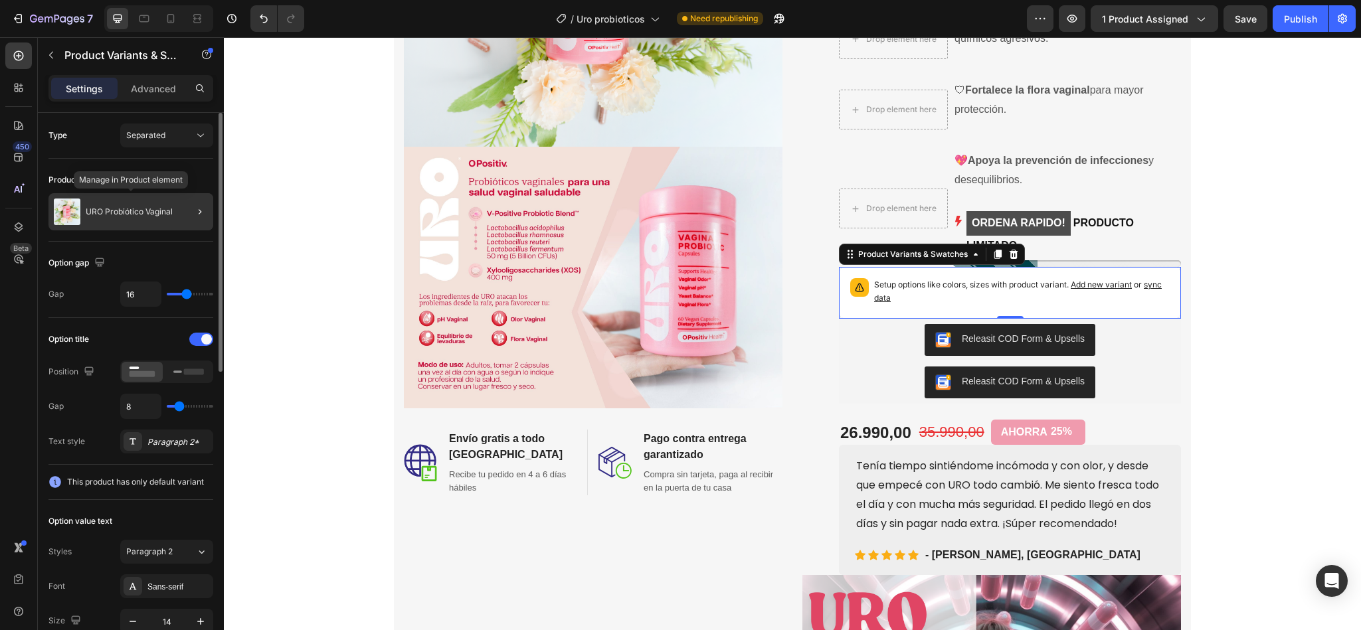
click at [130, 213] on p "URO Probiótico Vaginal" at bounding box center [129, 211] width 87 height 9
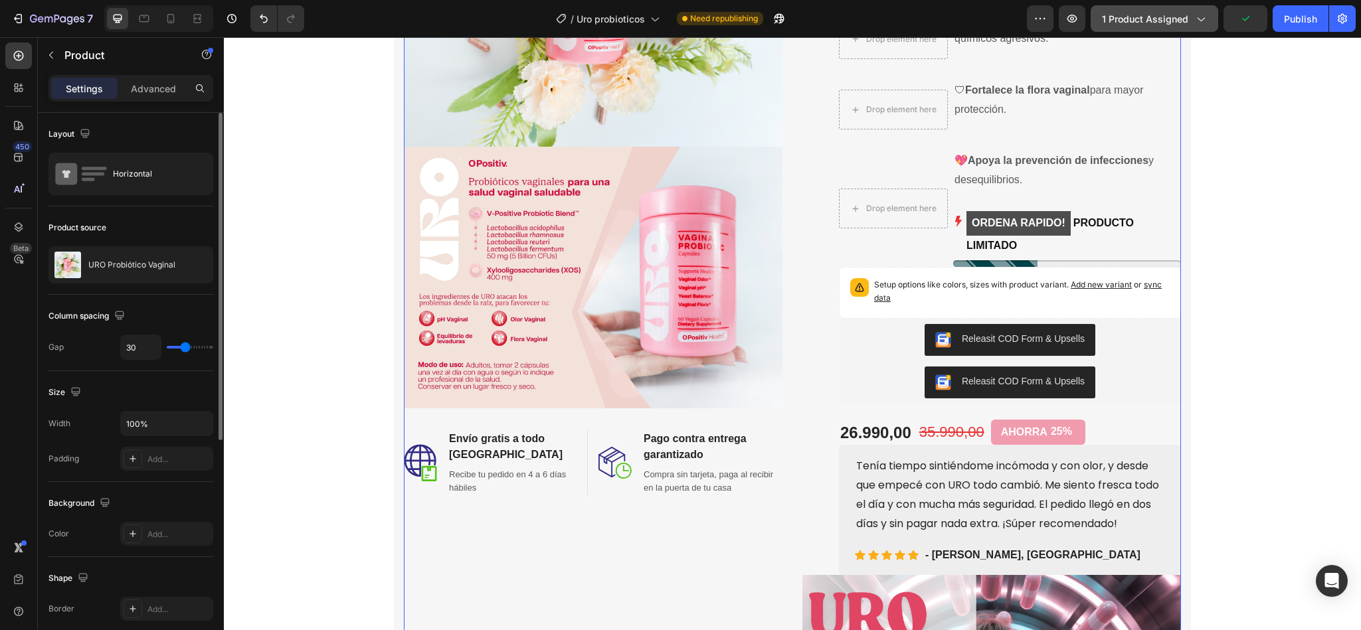
click at [1172, 22] on span "1 product assigned" at bounding box center [1145, 19] width 86 height 14
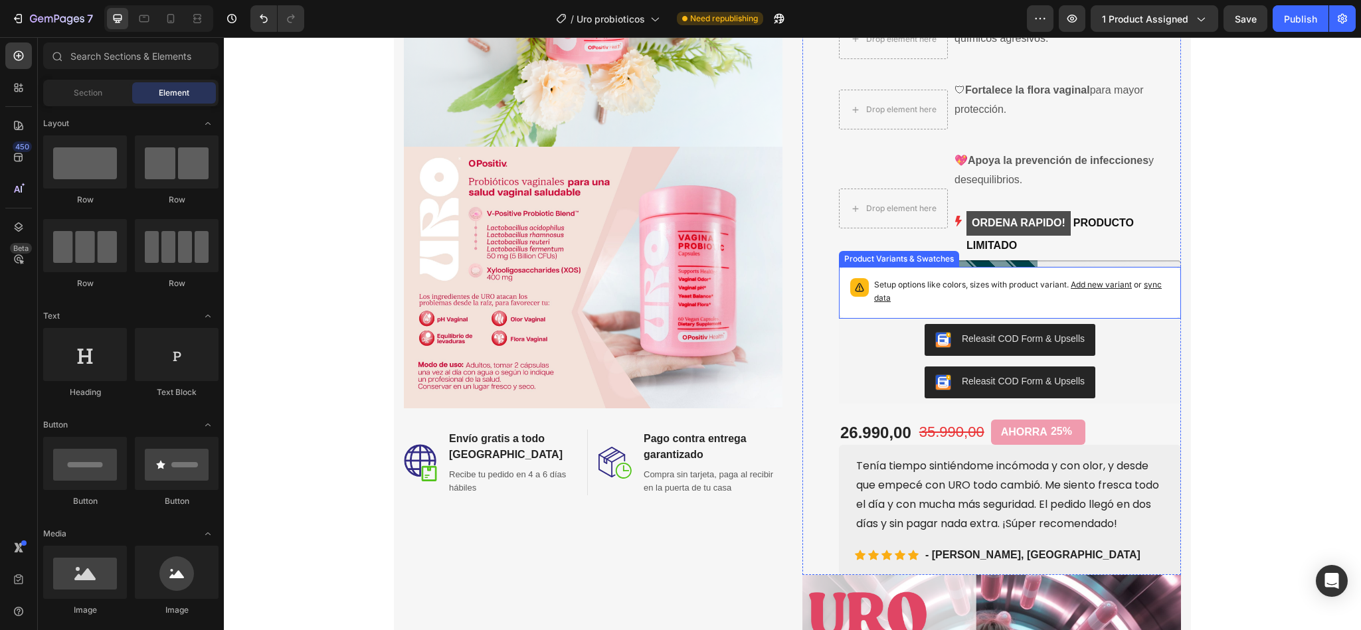
click at [885, 279] on p "Setup options like colors, sizes with product variant. Add new variant or sync …" at bounding box center [1022, 291] width 296 height 27
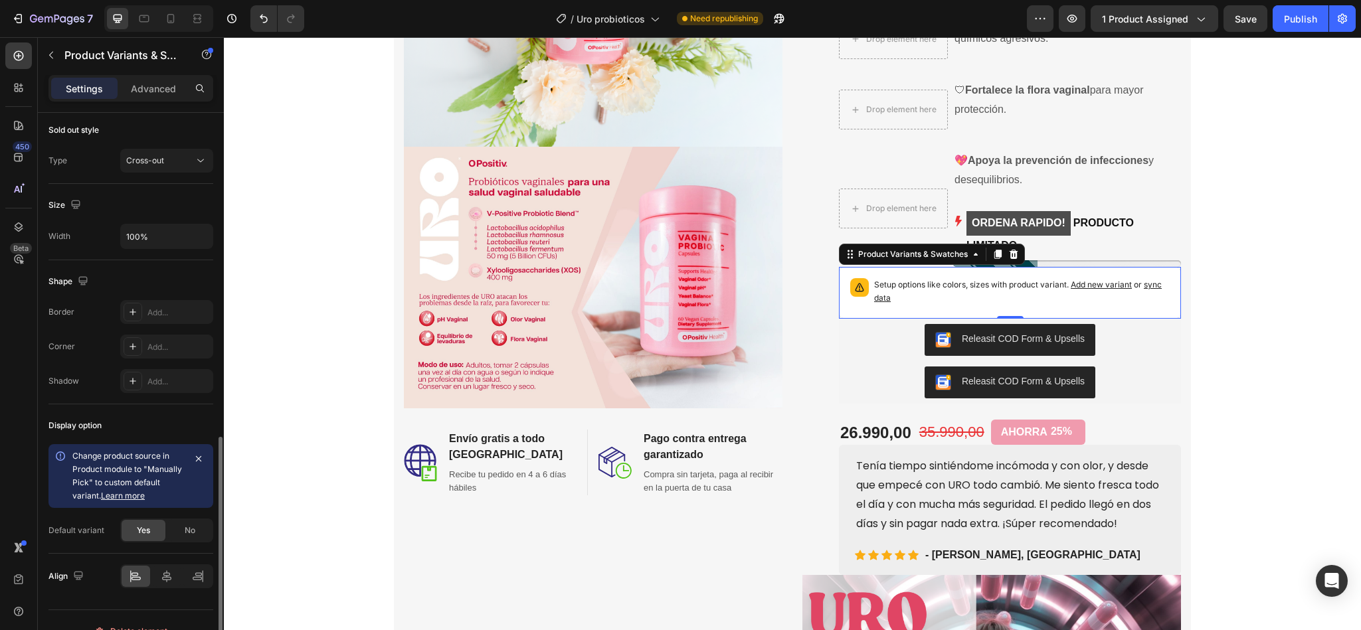
scroll to position [634, 0]
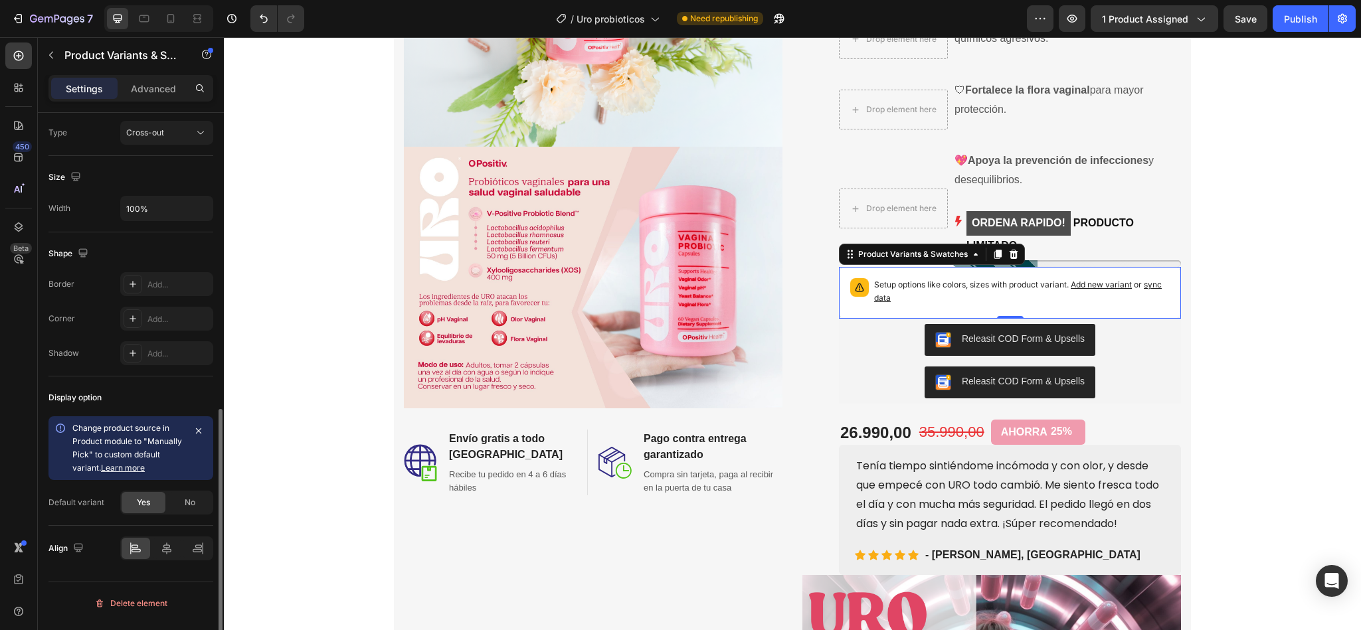
click at [183, 515] on div "Yes No" at bounding box center [166, 503] width 93 height 24
click at [180, 510] on div "No" at bounding box center [190, 502] width 44 height 21
click at [142, 546] on input "Please select an option" at bounding box center [166, 537] width 93 height 24
click at [173, 549] on input "Please select an option" at bounding box center [166, 537] width 93 height 24
click at [176, 546] on input "Please select an option" at bounding box center [166, 537] width 93 height 24
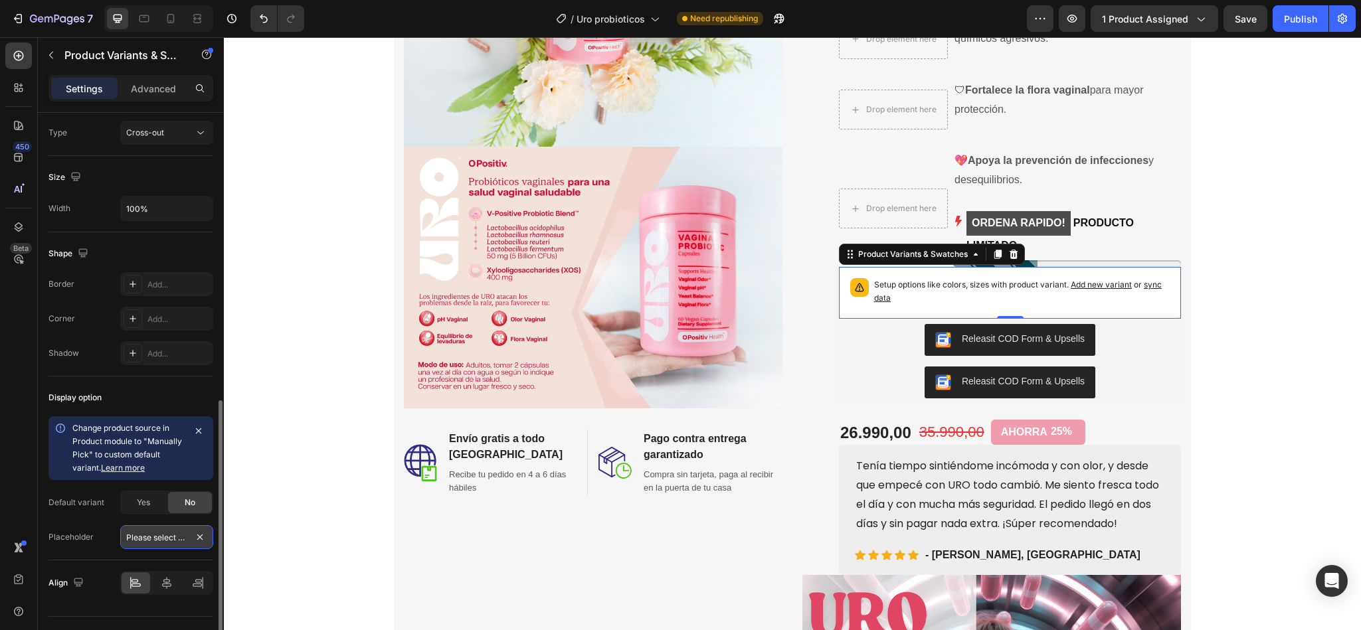
click at [176, 546] on input "Please select an option" at bounding box center [166, 537] width 93 height 24
click at [74, 542] on div "Placeholder" at bounding box center [70, 537] width 45 height 12
click at [134, 545] on input "Please select an option" at bounding box center [166, 537] width 93 height 24
click at [94, 536] on div "Placeholder Please select an option" at bounding box center [130, 537] width 165 height 24
click at [147, 521] on div "Change product source in Product module to "Manually Pick" to custom default va…" at bounding box center [130, 483] width 165 height 133
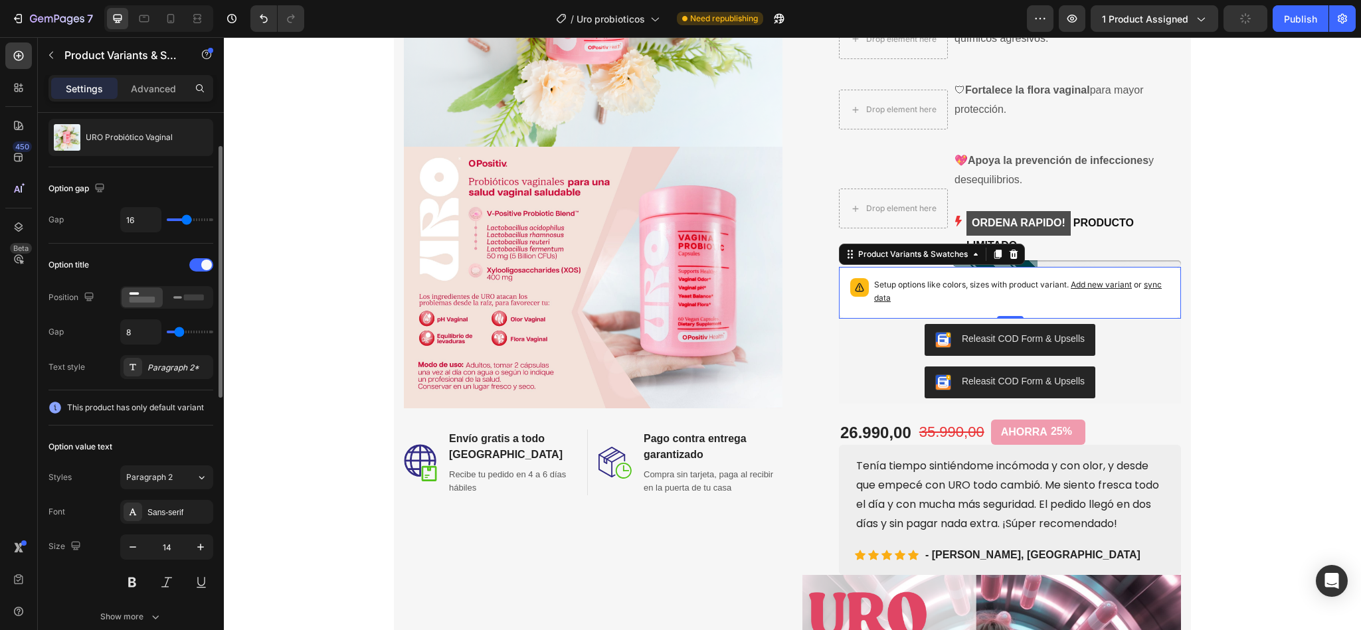
scroll to position [0, 0]
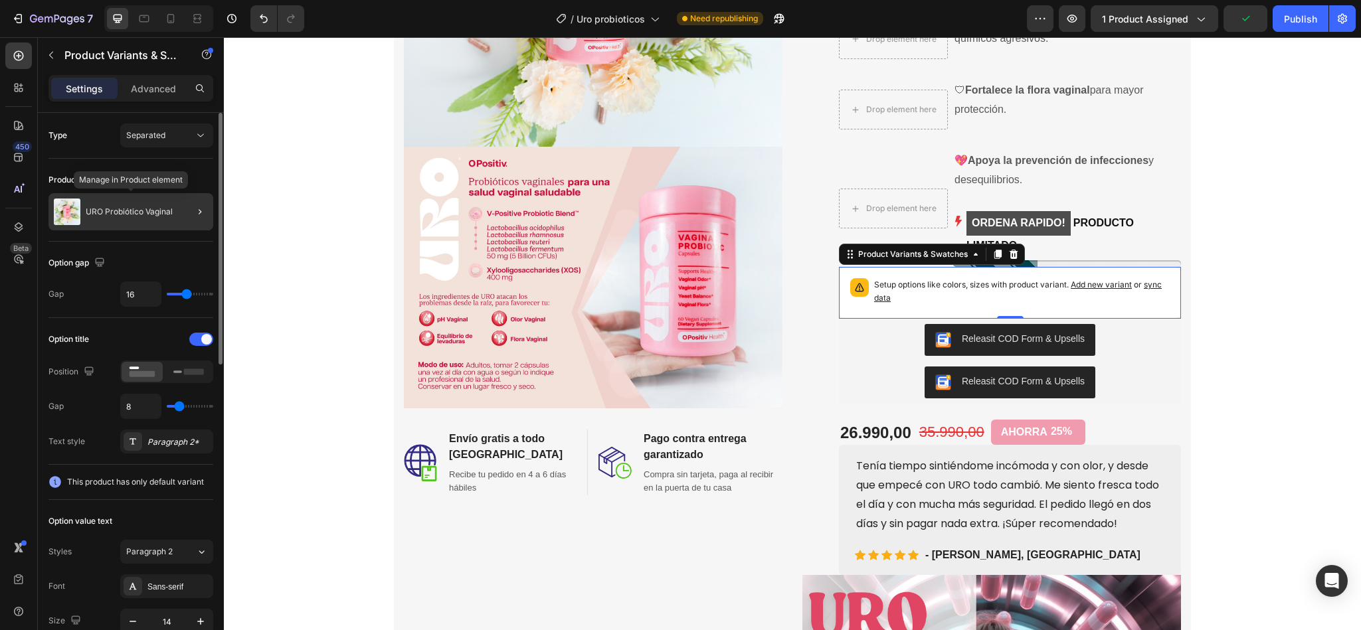
click at [124, 214] on p "URO Probiótico Vaginal" at bounding box center [129, 211] width 87 height 9
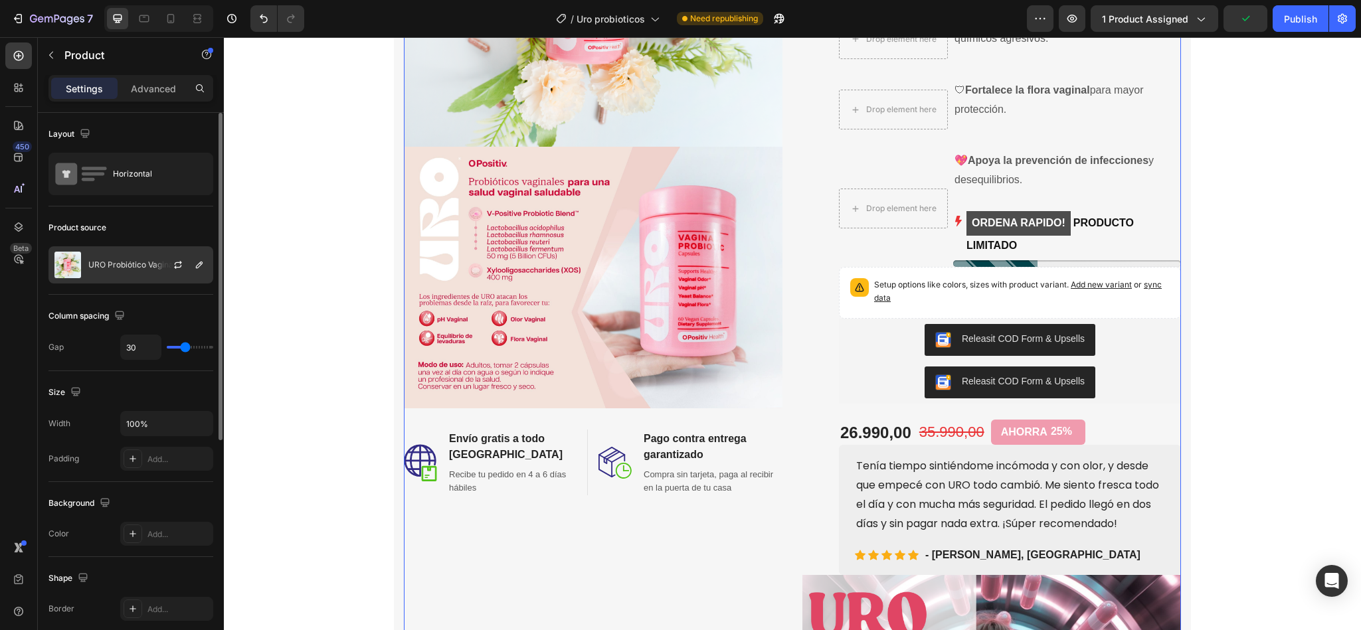
click at [155, 268] on div at bounding box center [183, 265] width 58 height 36
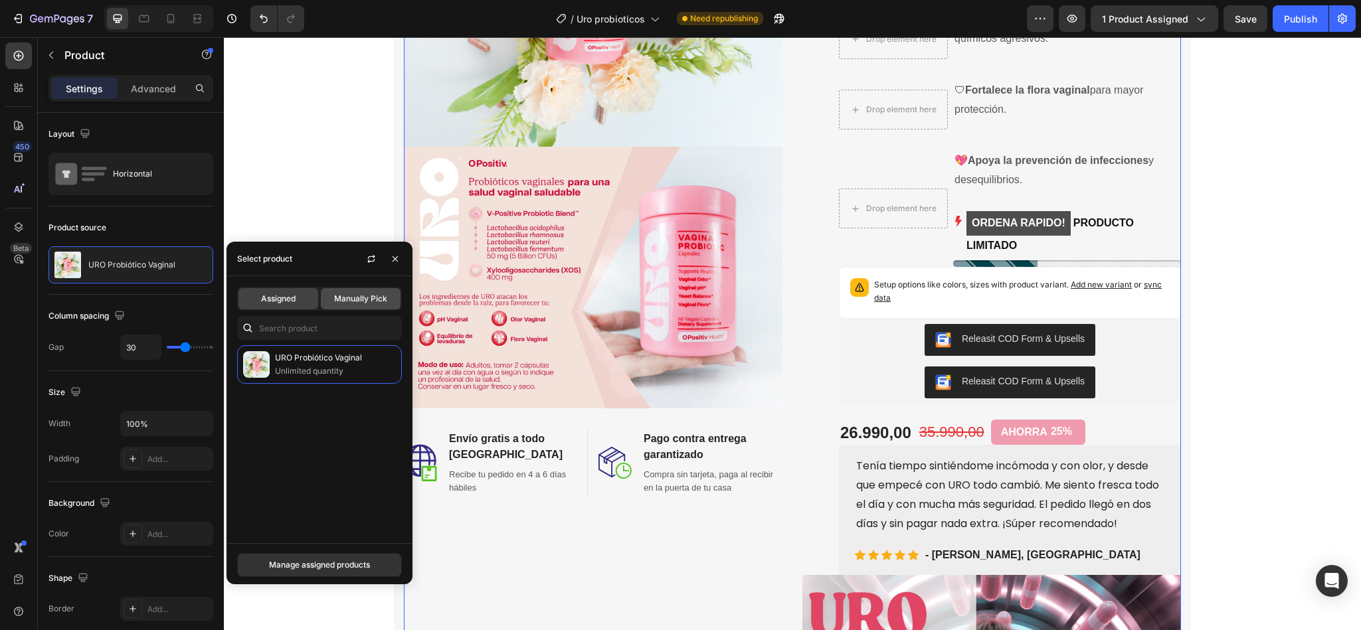
click at [379, 297] on span "Manually Pick" at bounding box center [360, 299] width 53 height 12
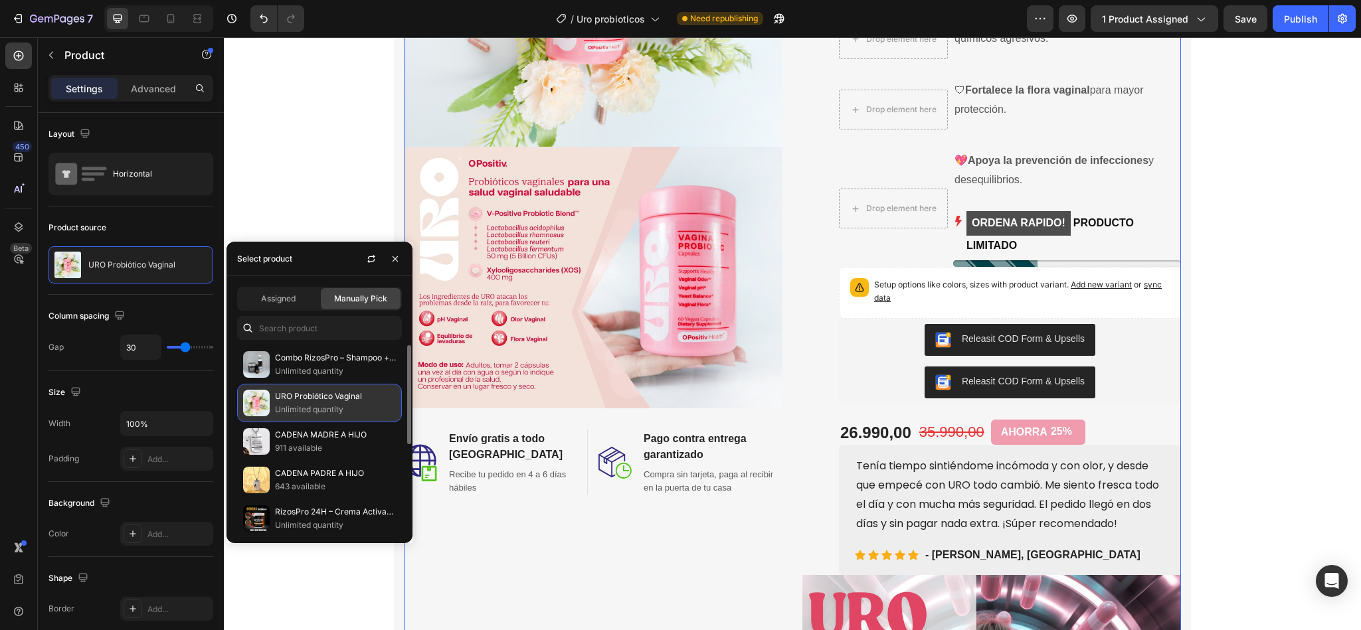
click at [316, 411] on p "Unlimited quantity" at bounding box center [335, 409] width 121 height 13
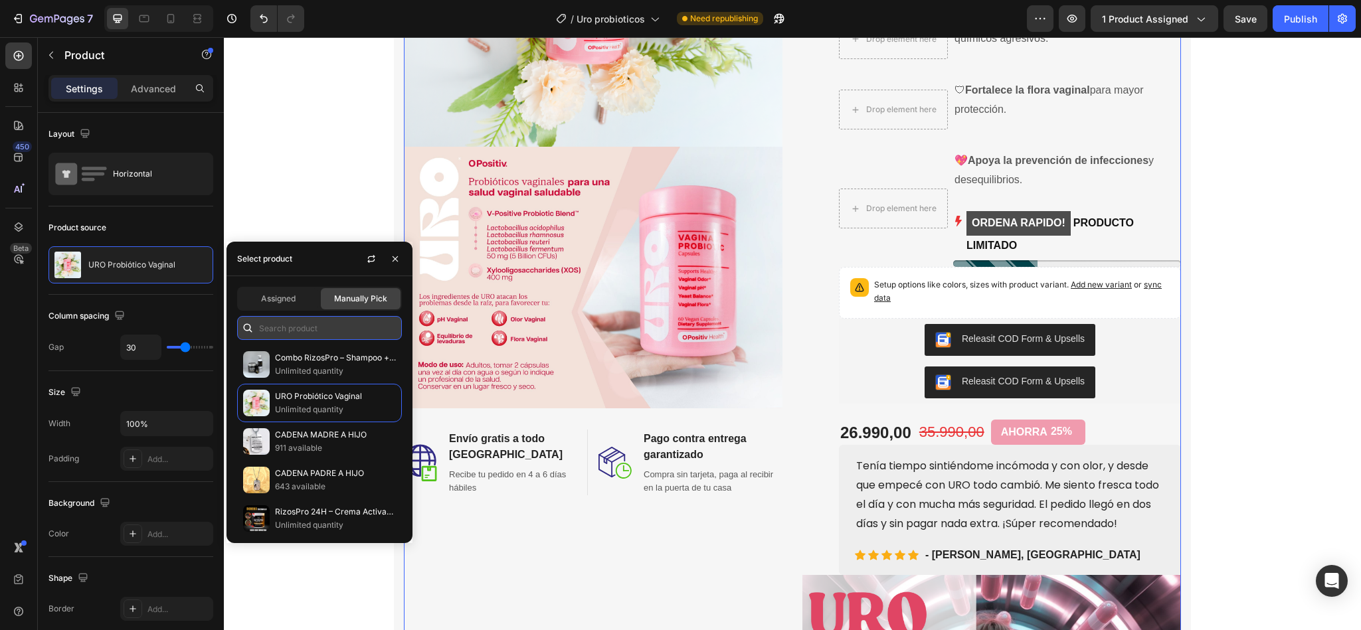
click at [286, 331] on input "text" at bounding box center [319, 328] width 165 height 24
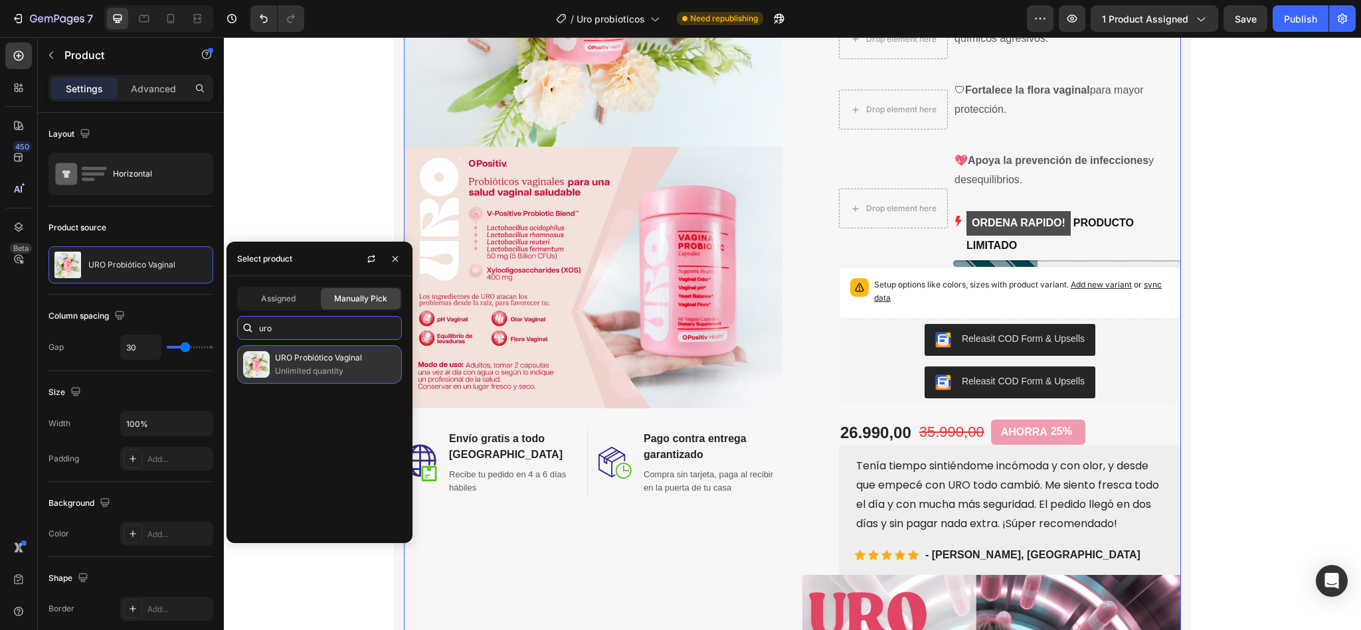
type input "uro"
click at [292, 367] on p "Unlimited quantity" at bounding box center [335, 371] width 121 height 13
click at [365, 250] on button "button" at bounding box center [371, 258] width 21 height 21
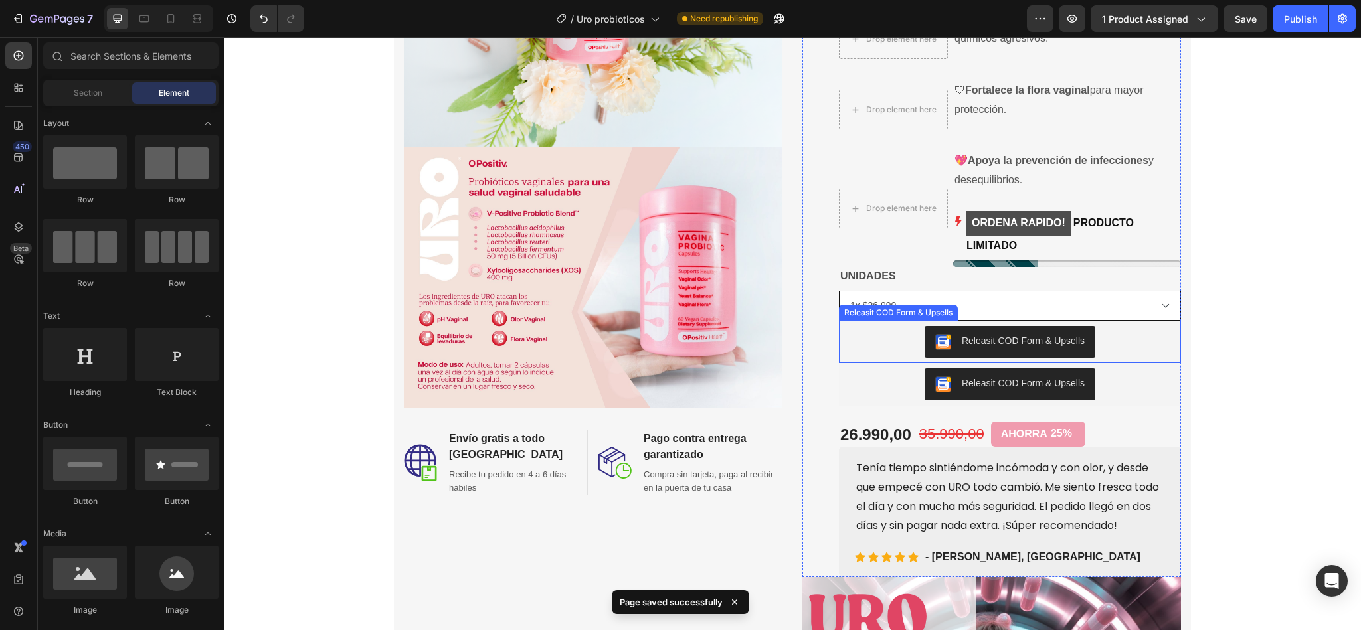
click at [1102, 291] on select "Please select an option 1x $26.990 2 x $40.000 CLP" at bounding box center [1010, 306] width 342 height 30
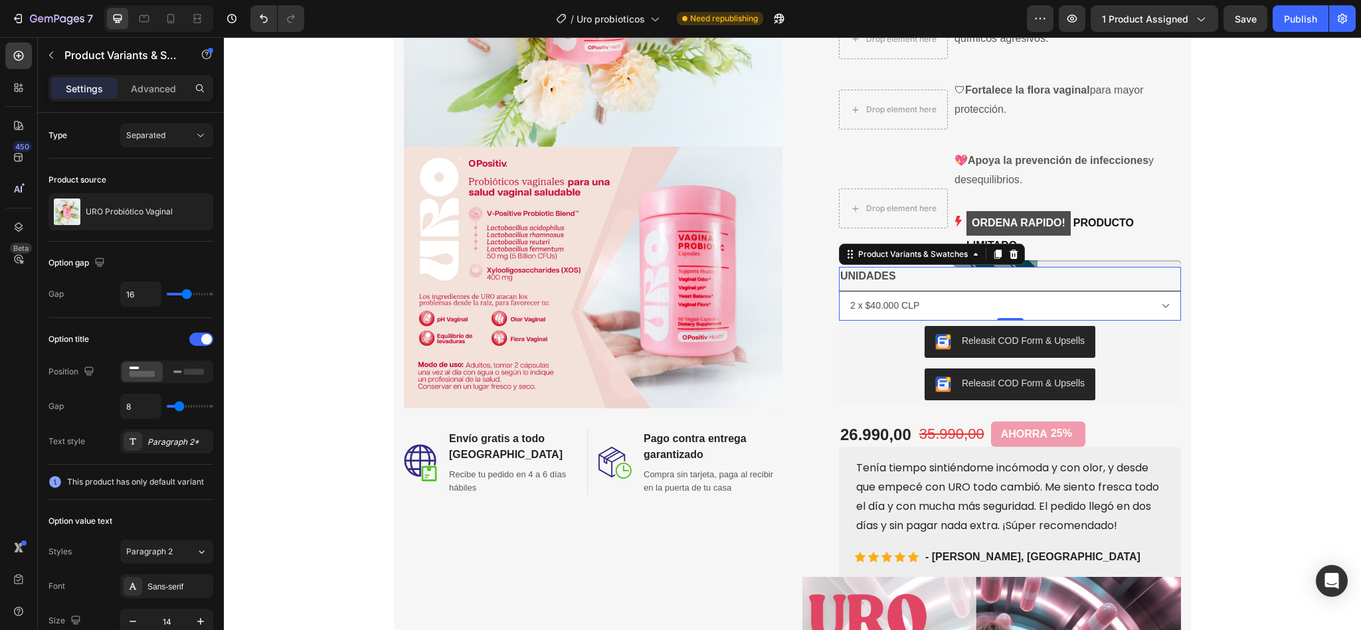
click at [839, 291] on select "Please select an option 1x $26.990 2 x $40.000 CLP" at bounding box center [1010, 306] width 342 height 30
click at [1005, 291] on select "Please select an option 1x $26.990 2 x $40.000 CLP" at bounding box center [1010, 306] width 342 height 30
click at [839, 291] on select "Please select an option 1x $26.990 2 x $40.000 CLP" at bounding box center [1010, 306] width 342 height 30
select select "1x $26.990"
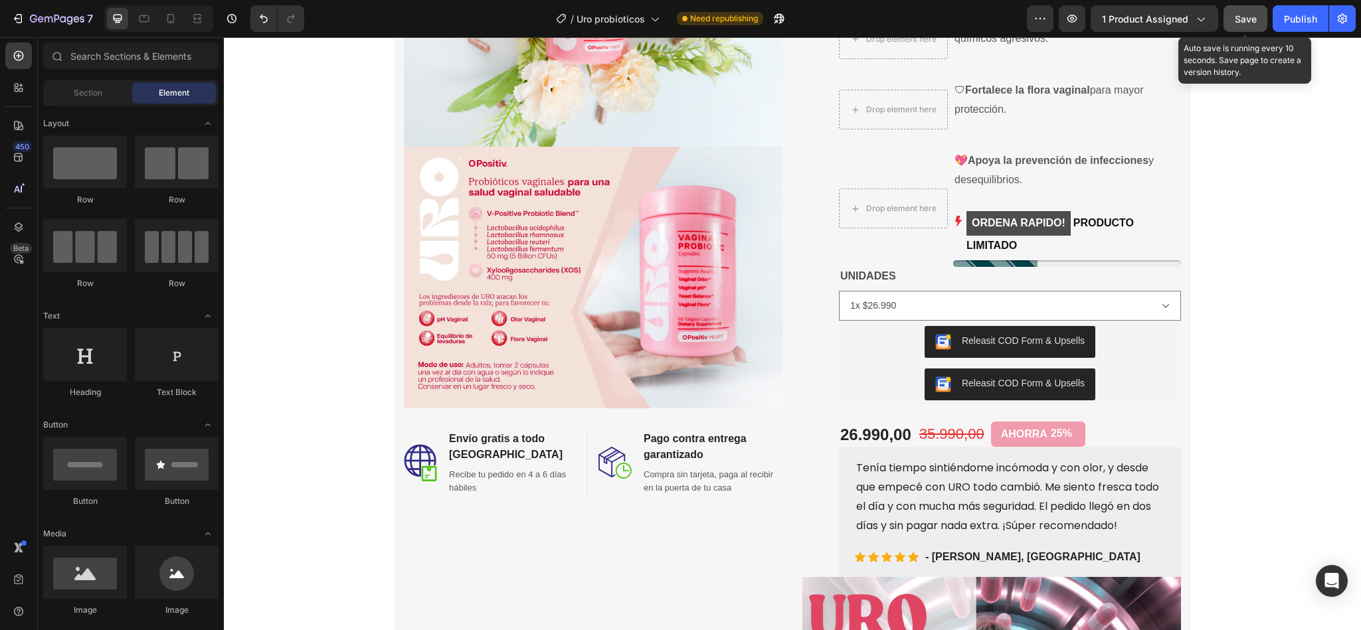
click at [1250, 22] on span "Save" at bounding box center [1246, 18] width 22 height 11
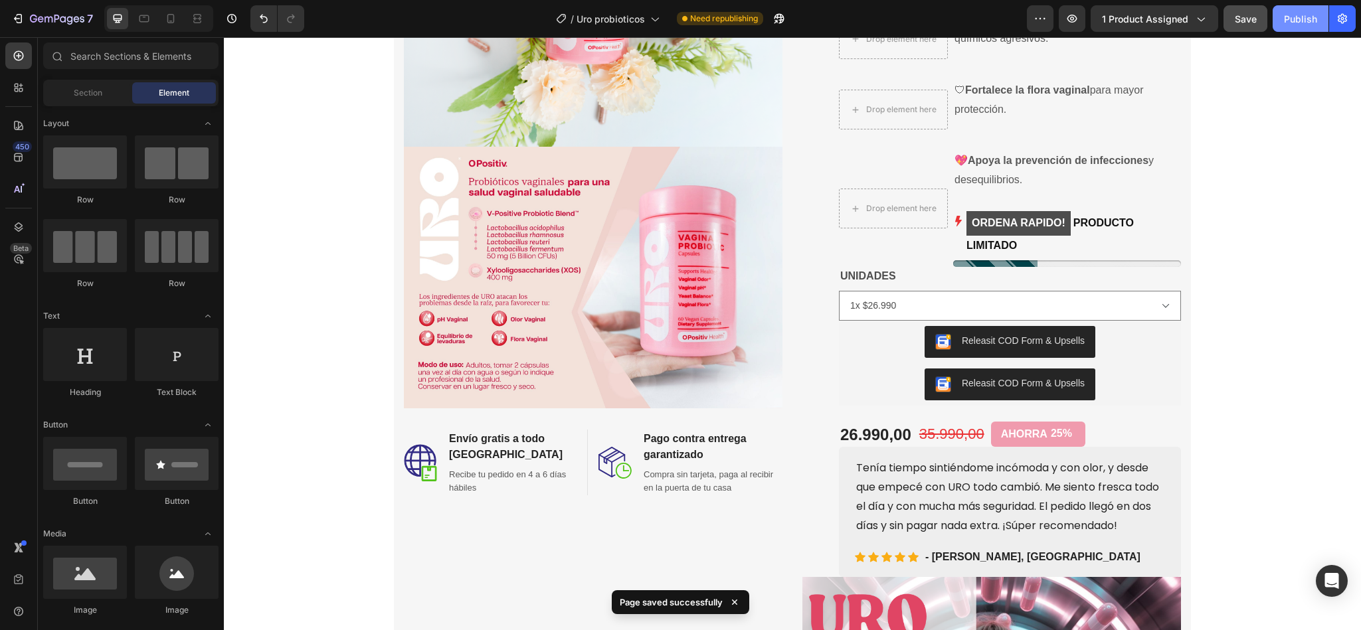
click at [1300, 24] on div "Publish" at bounding box center [1300, 19] width 33 height 14
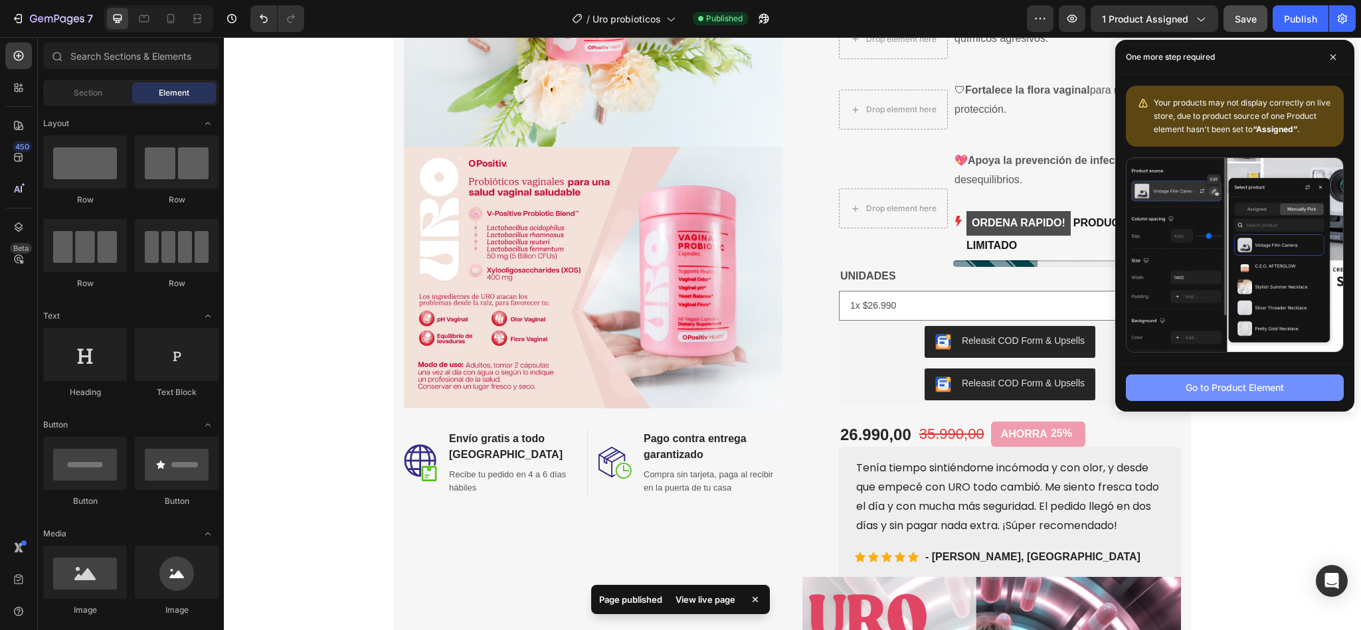
click at [1204, 385] on div "Go to Product Element" at bounding box center [1235, 388] width 98 height 14
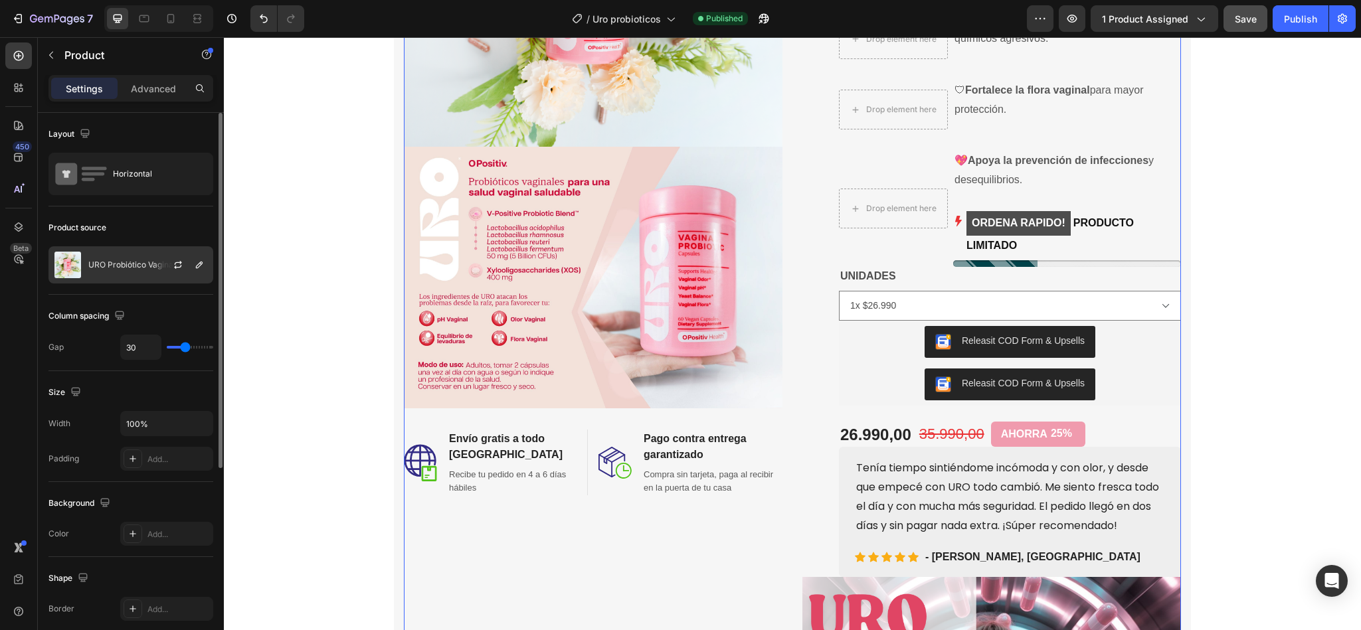
click at [134, 263] on p "URO Probiótico Vaginal" at bounding box center [131, 264] width 87 height 9
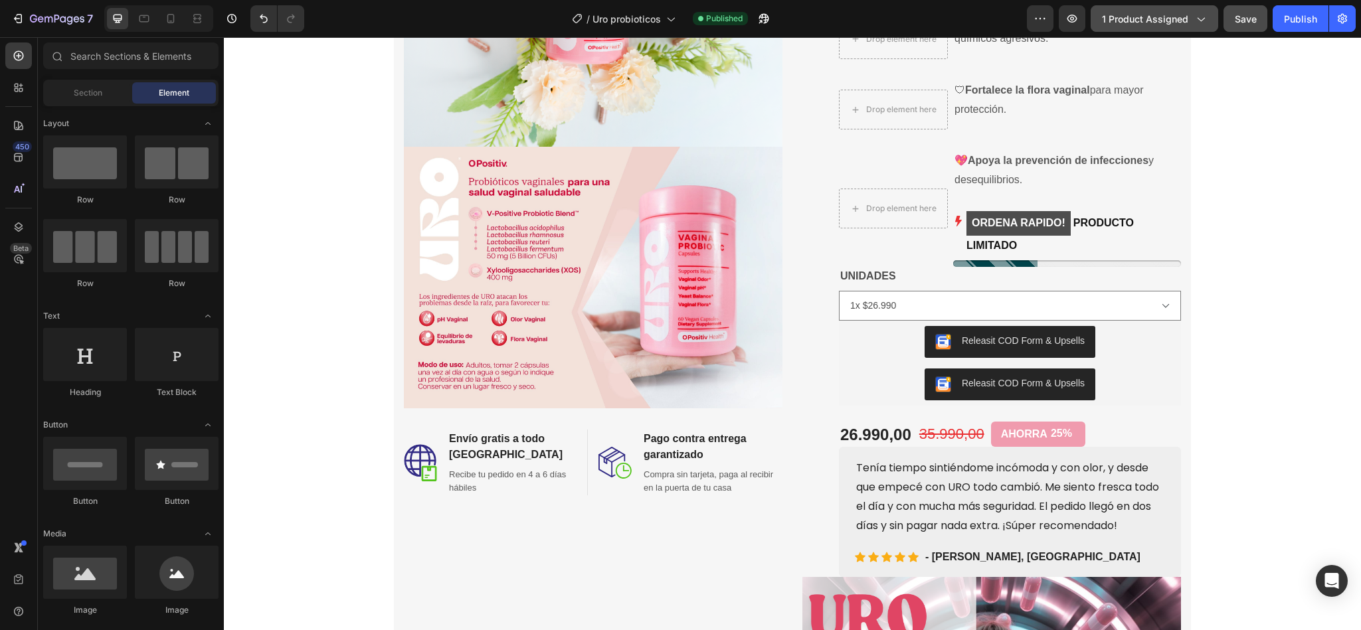
click at [1188, 12] on div "1 product assigned" at bounding box center [1154, 19] width 105 height 14
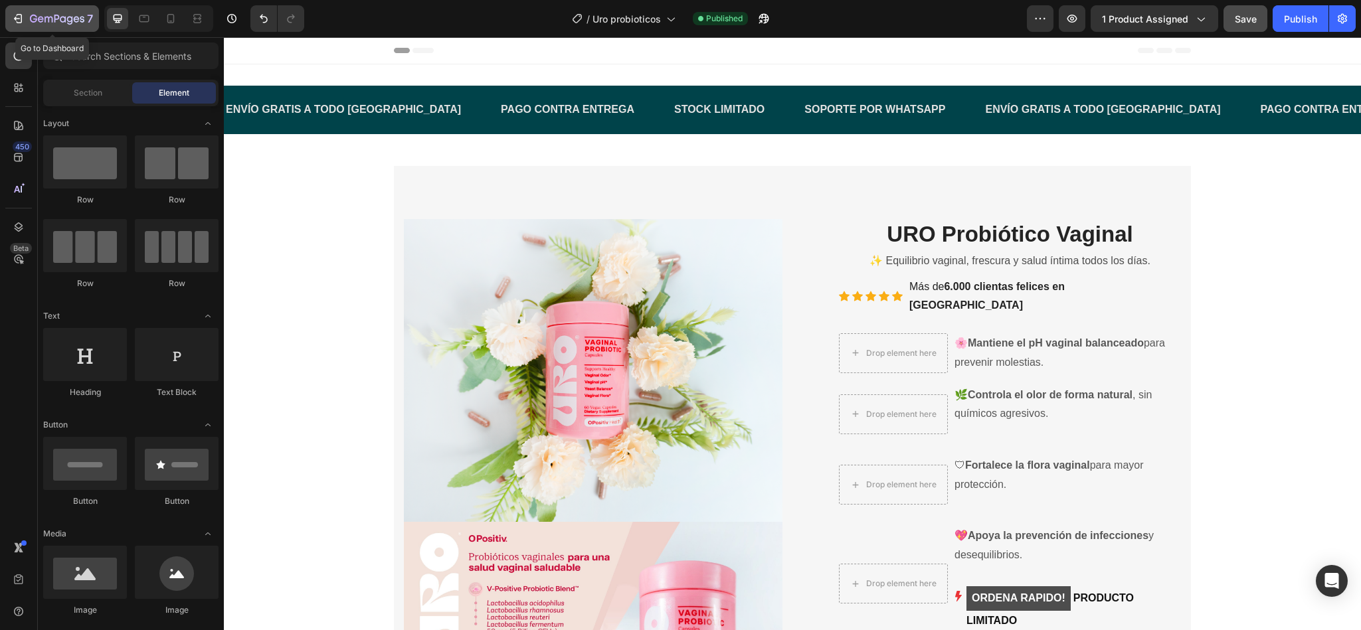
click at [62, 21] on icon "button" at bounding box center [63, 19] width 6 height 6
